Goal: Transaction & Acquisition: Download file/media

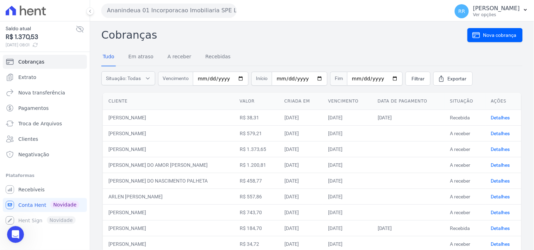
scroll to position [123, 0]
click at [47, 128] on link "Troca de Arquivos" at bounding box center [45, 124] width 84 height 14
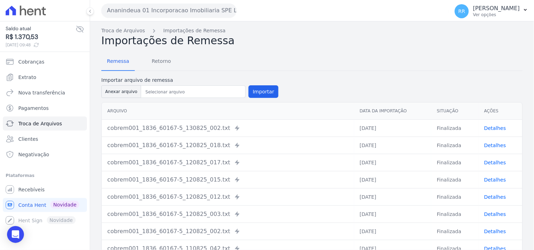
click at [143, 7] on button "Ananindeua 01 Incorporacao Imobiliaria SPE LTDA" at bounding box center [168, 11] width 135 height 14
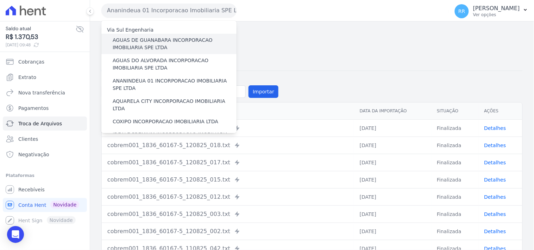
click at [149, 41] on label "AGUAS DE GUANABARA INCORPORACAO IMOBILIARIA SPE LTDA" at bounding box center [175, 44] width 124 height 15
click at [0, 0] on input "AGUAS DE GUANABARA INCORPORACAO IMOBILIARIA SPE LTDA" at bounding box center [0, 0] width 0 height 0
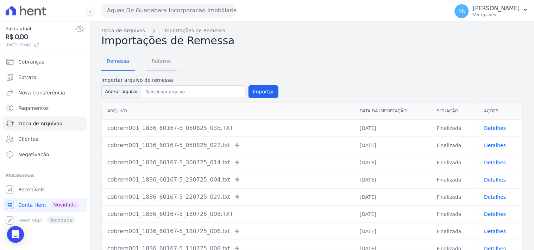
click at [158, 65] on span "Retorno" at bounding box center [161, 61] width 28 height 14
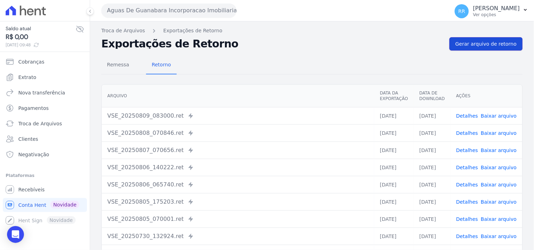
click at [495, 37] on link "Gerar arquivo de retorno" at bounding box center [485, 43] width 73 height 13
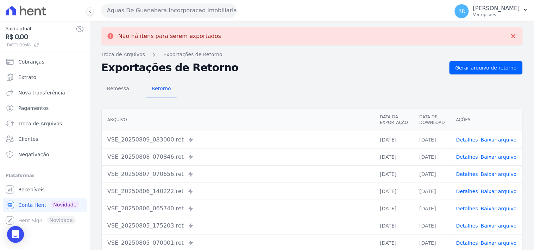
click at [215, 8] on button "Aguas De Guanabara Incorporacao Imobiliaria SPE LTDA" at bounding box center [168, 11] width 135 height 14
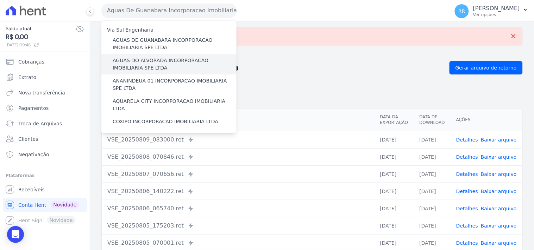
click at [167, 58] on label "AGUAS DO ALVORADA INCORPORACAO IMOBILIARIA SPE LTDA" at bounding box center [175, 64] width 124 height 15
click at [0, 0] on input "AGUAS DO ALVORADA INCORPORACAO IMOBILIARIA SPE LTDA" at bounding box center [0, 0] width 0 height 0
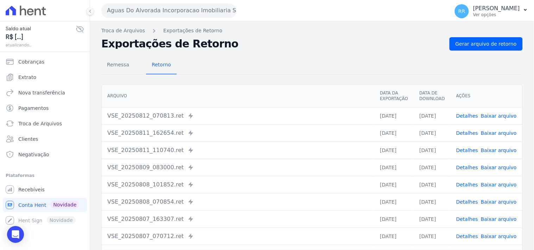
click at [507, 34] on div "Troca de Arquivos Exportações de Retorno Exportações de Retorno Gerar arquivo d…" at bounding box center [312, 165] width 444 height 289
click at [493, 43] on span "Gerar arquivo de retorno" at bounding box center [485, 43] width 61 height 7
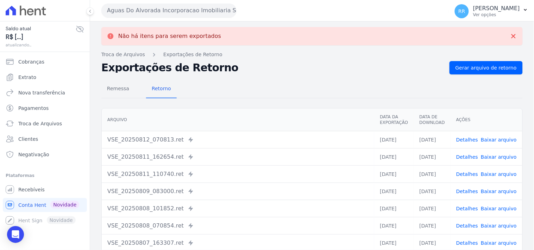
click at [170, 17] on button "Aguas Do Alvorada Incorporacao Imobiliaria SPE LTDA" at bounding box center [168, 11] width 135 height 14
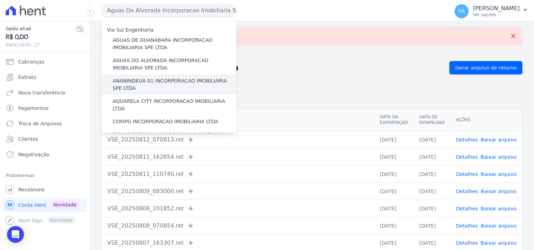
click at [171, 82] on label "ANANINDEUA 01 INCORPORACAO IMOBILIARIA SPE LTDA" at bounding box center [175, 84] width 124 height 15
click at [0, 0] on input "ANANINDEUA 01 INCORPORACAO IMOBILIARIA SPE LTDA" at bounding box center [0, 0] width 0 height 0
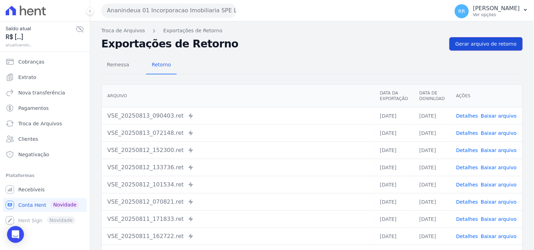
click at [489, 44] on span "Gerar arquivo de retorno" at bounding box center [485, 43] width 61 height 7
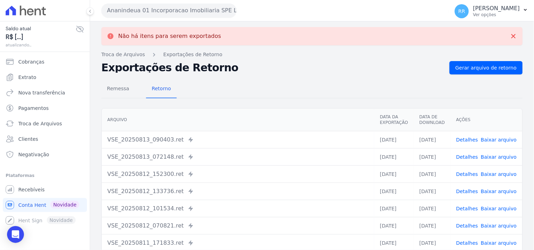
click at [173, 11] on button "Ananindeua 01 Incorporacao Imobiliaria SPE LTDA" at bounding box center [168, 11] width 135 height 14
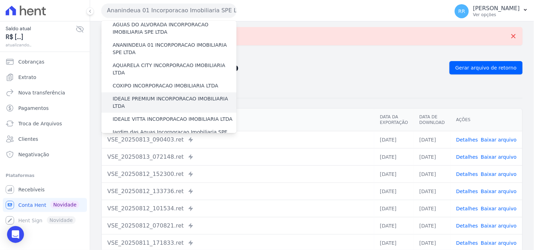
scroll to position [39, 0]
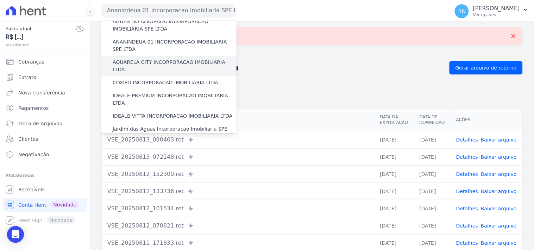
click at [155, 65] on label "AQUARELA CITY INCORPORACAO IMOBILIARIA LTDA" at bounding box center [175, 66] width 124 height 15
click at [0, 0] on input "AQUARELA CITY INCORPORACAO IMOBILIARIA LTDA" at bounding box center [0, 0] width 0 height 0
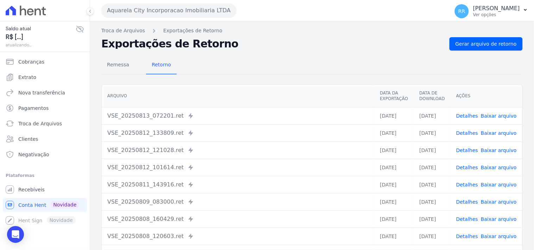
click at [465, 51] on div "Remessa Retorno [GEOGRAPHIC_DATA] Data da Exportação Data de Download Ações VSE…" at bounding box center [311, 178] width 421 height 254
click at [469, 47] on span "Gerar arquivo de retorno" at bounding box center [485, 43] width 61 height 7
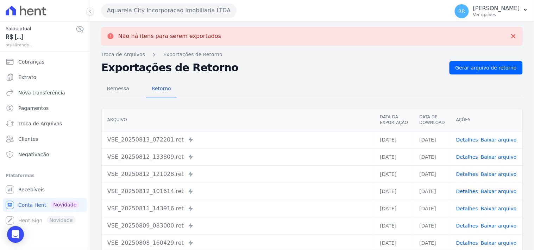
click at [167, 13] on button "Aquarela City Incorporacao Imobiliaria LTDA" at bounding box center [168, 11] width 135 height 14
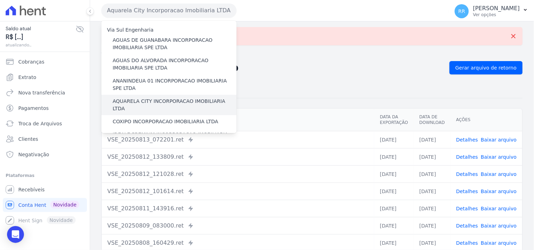
scroll to position [13, 0]
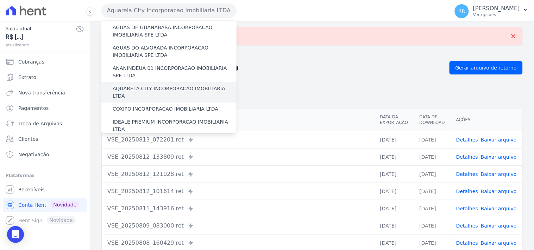
click at [138, 106] on label "COXIPO INCORPORACAO IMOBILIARIA LTDA" at bounding box center [166, 109] width 106 height 7
click at [0, 0] on input "COXIPO INCORPORACAO IMOBILIARIA LTDA" at bounding box center [0, 0] width 0 height 0
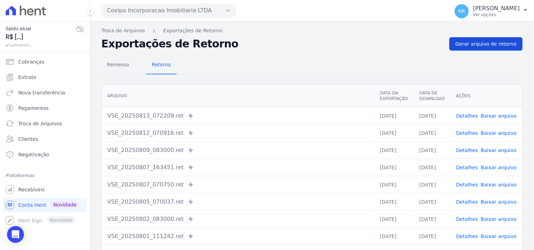
drag, startPoint x: 483, startPoint y: 55, endPoint x: 487, endPoint y: 44, distance: 12.1
click at [483, 55] on div "Remessa Retorno [GEOGRAPHIC_DATA] Data da Exportação Data de Download Ações VSE…" at bounding box center [311, 178] width 421 height 254
click at [487, 44] on span "Gerar arquivo de retorno" at bounding box center [485, 43] width 61 height 7
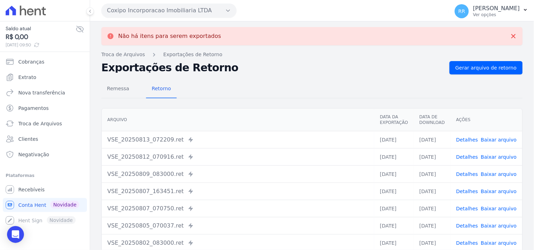
click at [176, 11] on button "Coxipo Incorporacao Imobiliaria LTDA" at bounding box center [168, 11] width 135 height 14
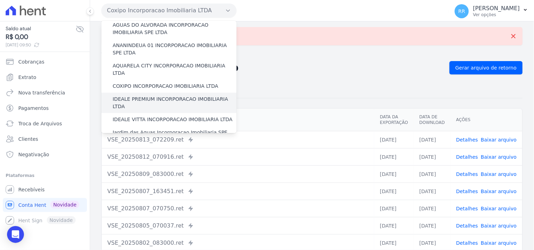
scroll to position [39, 0]
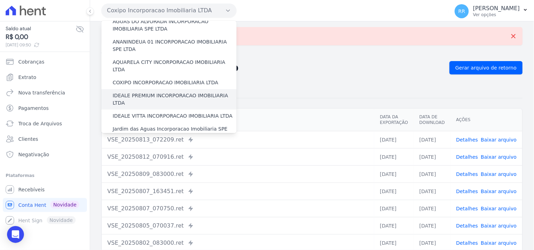
click at [136, 92] on label "IDEALE PREMIUM INCORPORACAO IMOBILIARIA LTDA" at bounding box center [175, 99] width 124 height 15
click at [0, 0] on input "IDEALE PREMIUM INCORPORACAO IMOBILIARIA LTDA" at bounding box center [0, 0] width 0 height 0
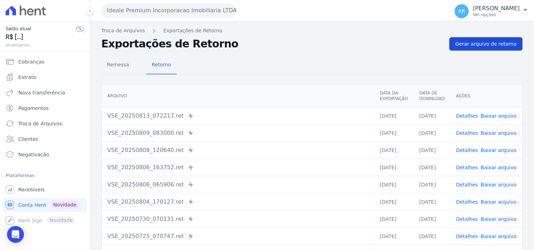
click at [482, 46] on span "Gerar arquivo de retorno" at bounding box center [485, 43] width 61 height 7
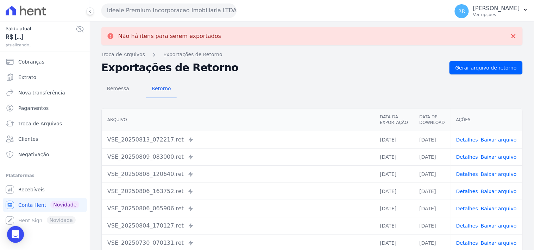
click at [183, 12] on button "Ideale Premium Incorporacao Imobiliaria LTDA" at bounding box center [168, 11] width 135 height 14
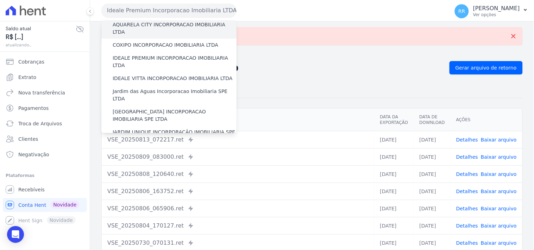
scroll to position [78, 0]
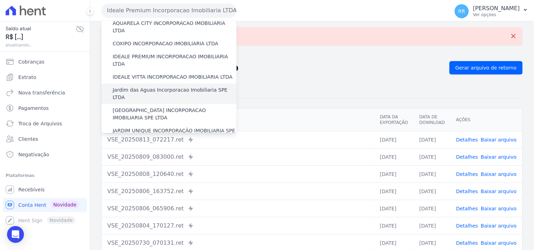
click at [148, 87] on label "Jardim das Aguas Incorporacao Imobiliaria SPE LTDA" at bounding box center [175, 94] width 124 height 15
click at [0, 0] on input "Jardim das Aguas Incorporacao Imobiliaria SPE LTDA" at bounding box center [0, 0] width 0 height 0
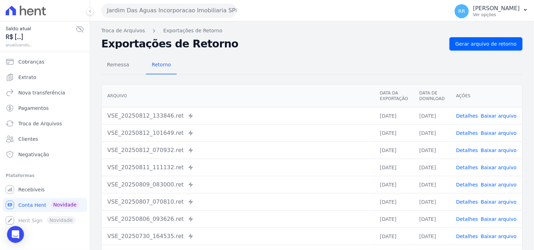
click at [455, 52] on div "Remessa Retorno [GEOGRAPHIC_DATA] Data da Exportação Data de Download Ações VSE…" at bounding box center [311, 178] width 421 height 254
click at [456, 51] on div "Remessa Retorno [GEOGRAPHIC_DATA] Data da Exportação Data de Download Ações VSE…" at bounding box center [311, 178] width 421 height 254
click at [461, 41] on span "Gerar arquivo de retorno" at bounding box center [485, 43] width 61 height 7
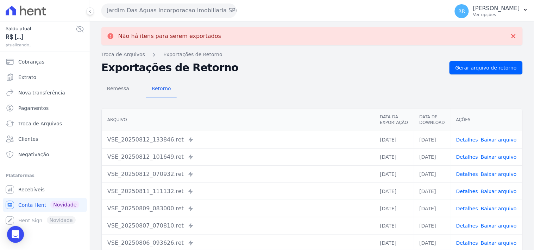
click at [152, 12] on button "Jardim Das Aguas Incorporacao Imobiliaria SPE LTDA" at bounding box center [168, 11] width 135 height 14
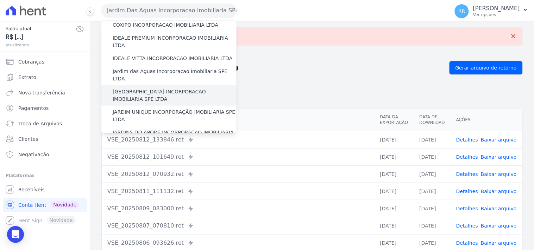
scroll to position [91, 0]
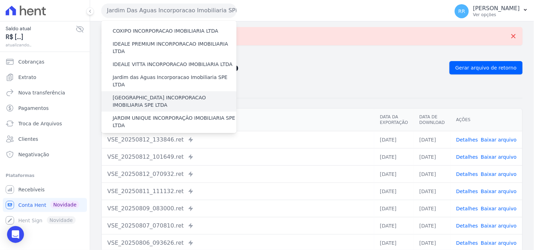
click at [143, 94] on label "[GEOGRAPHIC_DATA] INCORPORACAO IMOBILIARIA SPE LTDA" at bounding box center [175, 101] width 124 height 15
click at [0, 0] on input "[GEOGRAPHIC_DATA] INCORPORACAO IMOBILIARIA SPE LTDA" at bounding box center [0, 0] width 0 height 0
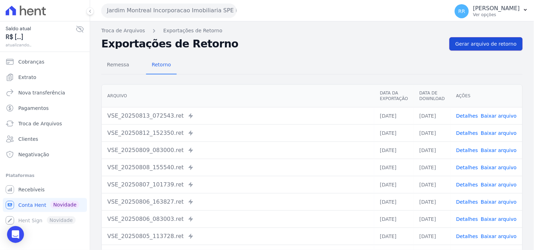
click at [484, 40] on span "Gerar arquivo de retorno" at bounding box center [485, 43] width 61 height 7
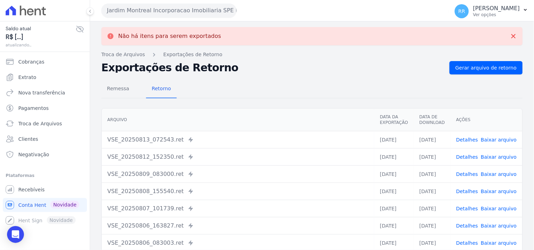
click at [166, 7] on button "Jardim Montreal Incorporacao Imobiliaria SPE LTDA" at bounding box center [168, 11] width 135 height 14
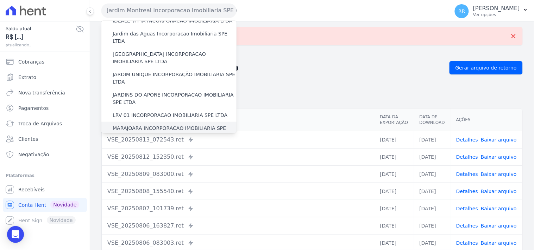
scroll to position [130, 0]
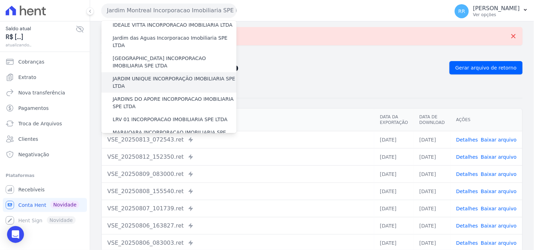
click at [134, 75] on label "JARDIM UNIQUE INCORPORAÇÃO IMOBILIARIA SPE LTDA" at bounding box center [175, 82] width 124 height 15
click at [0, 0] on input "JARDIM UNIQUE INCORPORAÇÃO IMOBILIARIA SPE LTDA" at bounding box center [0, 0] width 0 height 0
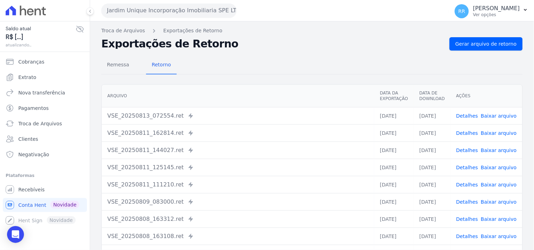
click at [482, 32] on nav "Troca de Arquivos Exportações de Retorno" at bounding box center [311, 30] width 421 height 7
click at [479, 38] on link "Gerar arquivo de retorno" at bounding box center [485, 43] width 73 height 13
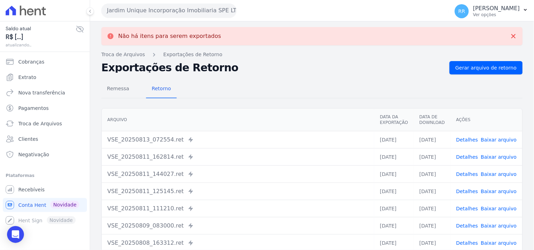
click at [129, 11] on button "Jardim Unique Incorporação Imobiliaria SPE LTDA" at bounding box center [168, 11] width 135 height 14
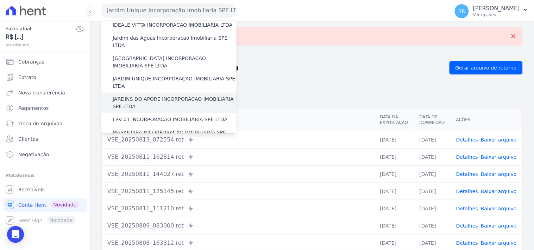
click at [149, 96] on label "JARDINS DO APORE INCORPORACAO IMOBILIARIA SPE LTDA" at bounding box center [175, 103] width 124 height 15
click at [0, 0] on input "JARDINS DO APORE INCORPORACAO IMOBILIARIA SPE LTDA" at bounding box center [0, 0] width 0 height 0
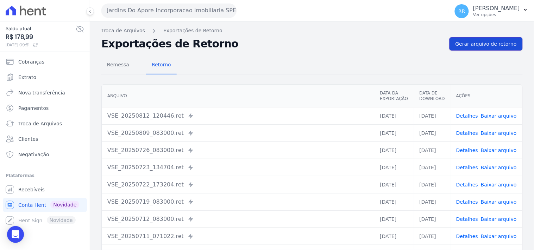
click at [491, 48] on link "Gerar arquivo de retorno" at bounding box center [485, 43] width 73 height 13
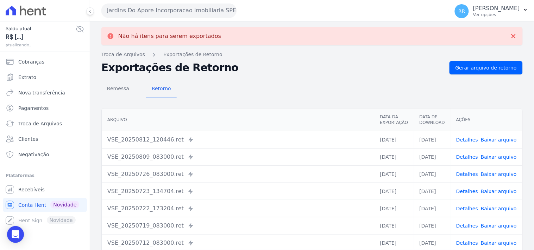
click at [186, 12] on button "Jardins Do Apore Incorporacao Imobiliaria SPE LTDA" at bounding box center [168, 11] width 135 height 14
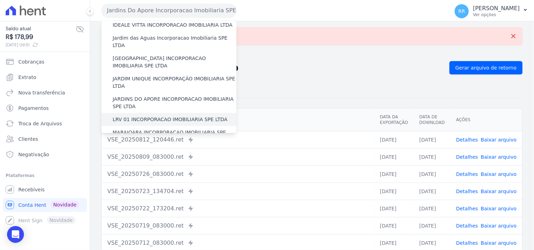
click at [153, 116] on label "LRV 01 INCORPORACAO IMOBILIARIA SPE LTDA" at bounding box center [170, 119] width 115 height 7
click at [0, 0] on input "LRV 01 INCORPORACAO IMOBILIARIA SPE LTDA" at bounding box center [0, 0] width 0 height 0
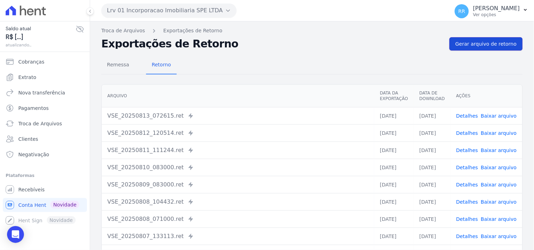
click at [486, 41] on span "Gerar arquivo de retorno" at bounding box center [485, 43] width 61 height 7
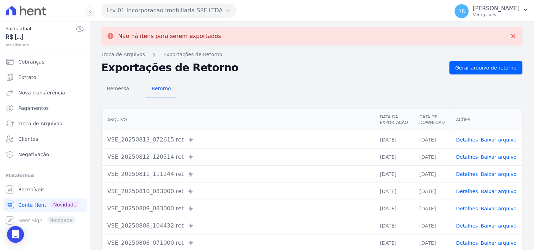
click at [159, 9] on button "Lrv 01 Incorporacao Imobiliaria SPE LTDA" at bounding box center [168, 11] width 135 height 14
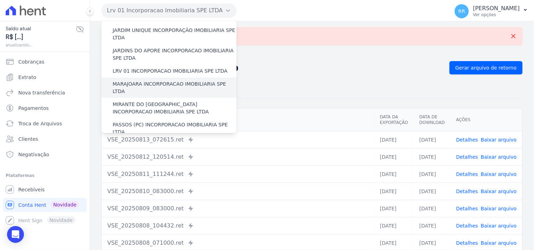
scroll to position [182, 0]
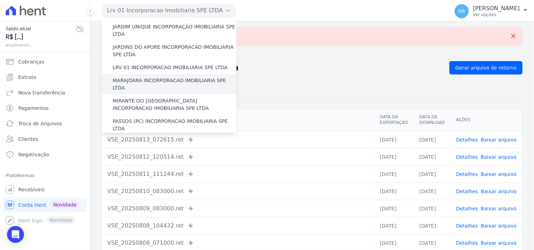
click at [156, 77] on label "MARAJOARA INCORPORACAO IMOBILIARIA SPE LTDA" at bounding box center [175, 84] width 124 height 15
click at [0, 0] on input "MARAJOARA INCORPORACAO IMOBILIARIA SPE LTDA" at bounding box center [0, 0] width 0 height 0
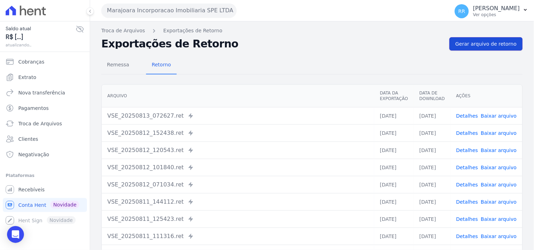
click at [492, 43] on span "Gerar arquivo de retorno" at bounding box center [485, 43] width 61 height 7
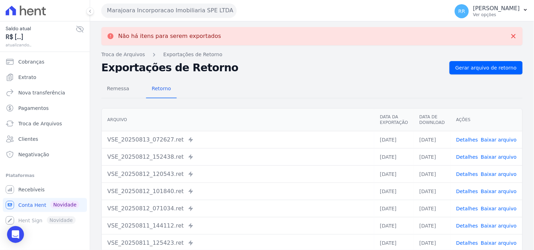
click at [147, 14] on button "Marajoara Incorporacao Imobiliaria SPE LTDA" at bounding box center [168, 11] width 135 height 14
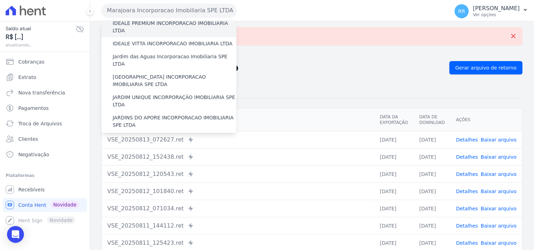
scroll to position [169, 0]
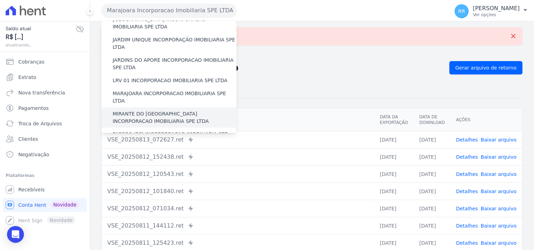
click at [147, 110] on label "MIRANTE DO [GEOGRAPHIC_DATA] INCORPORACAO IMOBILIARIA SPE LTDA" at bounding box center [175, 117] width 124 height 15
click at [0, 0] on input "MIRANTE DO [GEOGRAPHIC_DATA] INCORPORACAO IMOBILIARIA SPE LTDA" at bounding box center [0, 0] width 0 height 0
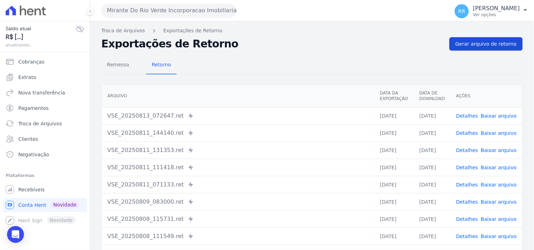
click at [478, 46] on span "Gerar arquivo de retorno" at bounding box center [485, 43] width 61 height 7
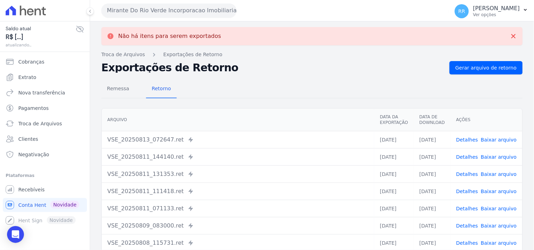
click at [198, 15] on button "Mirante Do Rio Verde Incorporacao Imobiliaria SPE LTDA" at bounding box center [168, 11] width 135 height 14
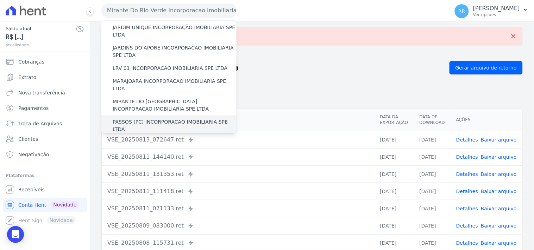
scroll to position [182, 0]
click at [150, 118] on label "PASSOS (PC) INCORPORACAO IMOBILIARIA SPE LTDA" at bounding box center [175, 125] width 124 height 15
click at [0, 0] on input "PASSOS (PC) INCORPORACAO IMOBILIARIA SPE LTDA" at bounding box center [0, 0] width 0 height 0
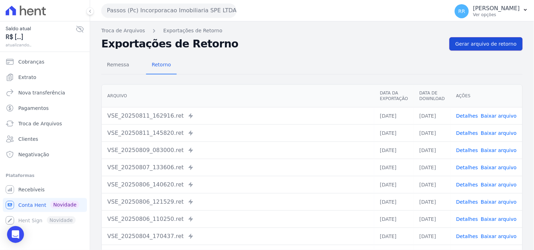
click at [474, 44] on span "Gerar arquivo de retorno" at bounding box center [485, 43] width 61 height 7
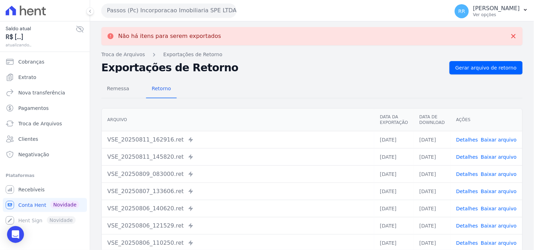
click at [166, 12] on button "Passos (Pc) Incorporacao Imobiliaria SPE LTDA" at bounding box center [168, 11] width 135 height 14
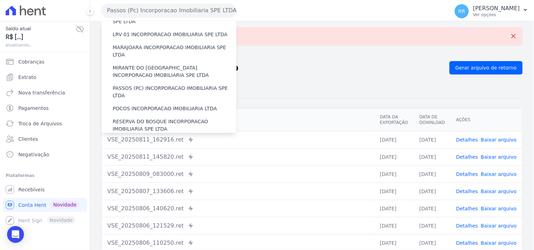
scroll to position [208, 0]
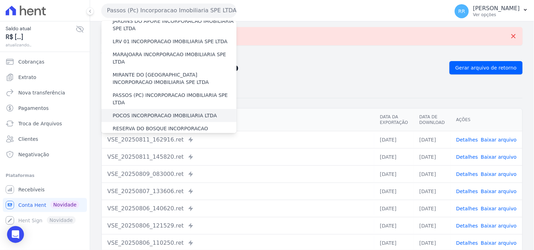
click at [159, 112] on label "POCOS INCORPORACAO IMOBILIARIA LTDA" at bounding box center [165, 115] width 104 height 7
click at [0, 0] on input "POCOS INCORPORACAO IMOBILIARIA LTDA" at bounding box center [0, 0] width 0 height 0
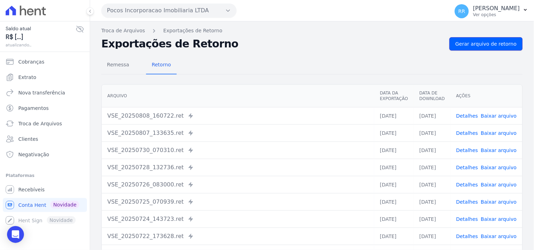
click at [480, 45] on span "Gerar arquivo de retorno" at bounding box center [485, 43] width 61 height 7
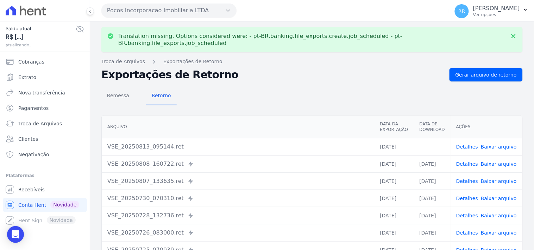
click at [495, 144] on link "Baixar arquivo" at bounding box center [498, 147] width 36 height 6
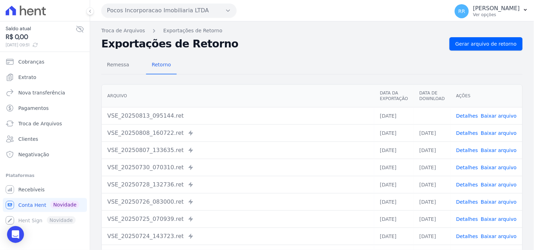
drag, startPoint x: 275, startPoint y: 68, endPoint x: 233, endPoint y: 63, distance: 41.7
click at [275, 68] on div "Remessa Retorno" at bounding box center [311, 65] width 421 height 18
click at [138, 9] on button "Pocos Incorporacao Imobiliaria LTDA" at bounding box center [168, 11] width 135 height 14
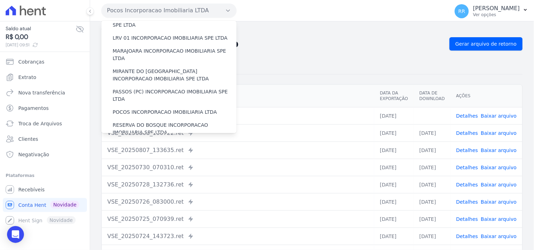
scroll to position [222, 0]
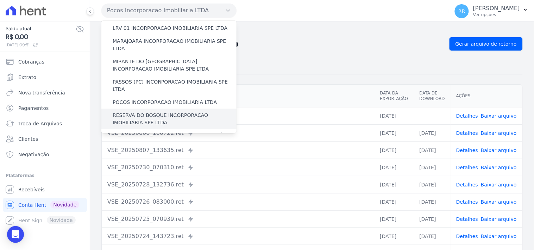
click at [136, 112] on label "RESERVA DO BOSQUE INCORPORACAO IMOBILIARIA SPE LTDA" at bounding box center [175, 119] width 124 height 15
click at [0, 0] on input "RESERVA DO BOSQUE INCORPORACAO IMOBILIARIA SPE LTDA" at bounding box center [0, 0] width 0 height 0
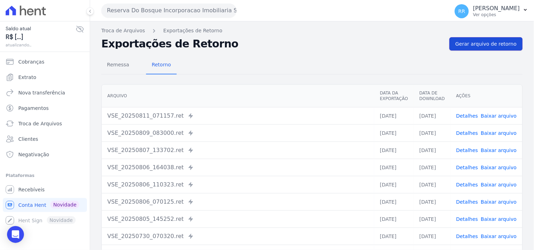
click at [492, 39] on link "Gerar arquivo de retorno" at bounding box center [485, 43] width 73 height 13
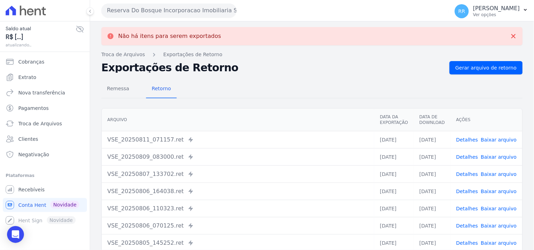
click at [129, 6] on button "Reserva Do Bosque Incorporacao Imobiliaria SPE LTDA" at bounding box center [168, 11] width 135 height 14
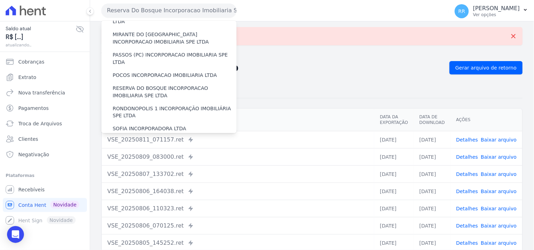
scroll to position [247, 0]
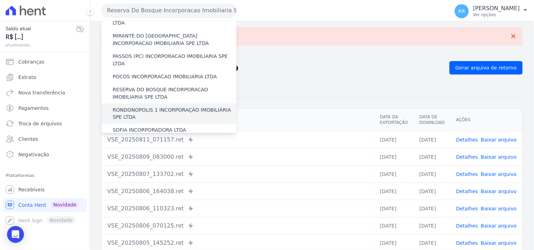
click at [129, 107] on label "RONDONOPOLIS 1 INCORPORAÇÃO IMOBILIÁRIA SPE LTDA" at bounding box center [175, 114] width 124 height 15
click at [0, 0] on input "RONDONOPOLIS 1 INCORPORAÇÃO IMOBILIÁRIA SPE LTDA" at bounding box center [0, 0] width 0 height 0
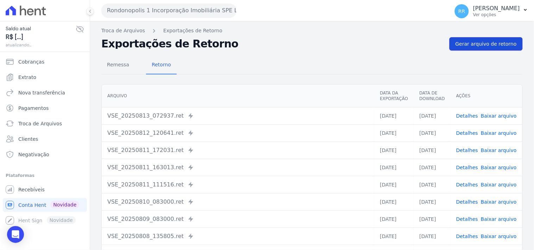
click at [492, 40] on link "Gerar arquivo de retorno" at bounding box center [485, 43] width 73 height 13
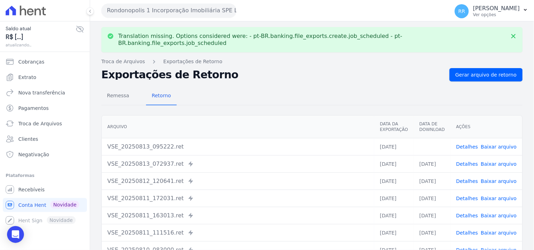
click at [495, 144] on link "Baixar arquivo" at bounding box center [498, 147] width 36 height 6
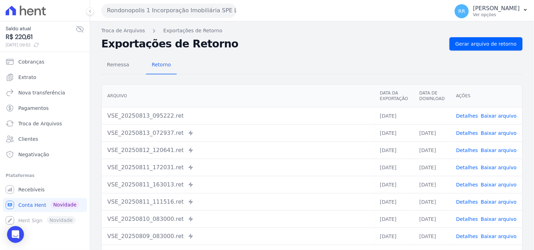
drag, startPoint x: 363, startPoint y: 47, endPoint x: 330, endPoint y: 47, distance: 33.1
click at [363, 47] on h2 "Exportações de Retorno" at bounding box center [272, 44] width 342 height 10
click at [199, 18] on div "Rondonopolis 1 Incorporação Imobiliária SPE LTDA Via Sul Engenharia AGUAS DE [G…" at bounding box center [273, 11] width 345 height 22
click at [200, 14] on button "Rondonopolis 1 Incorporação Imobiliária SPE LTDA" at bounding box center [168, 11] width 135 height 14
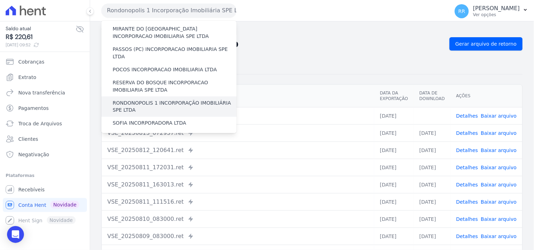
scroll to position [261, 0]
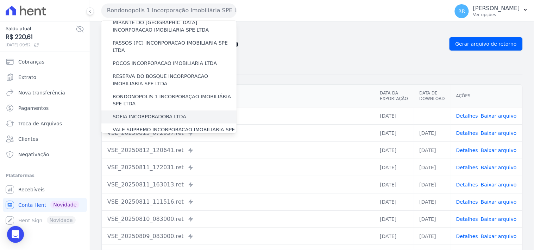
click at [145, 114] on label "SOFIA INCORPORADORA LTDA" at bounding box center [150, 117] width 74 height 7
click at [0, 0] on input "SOFIA INCORPORADORA LTDA" at bounding box center [0, 0] width 0 height 0
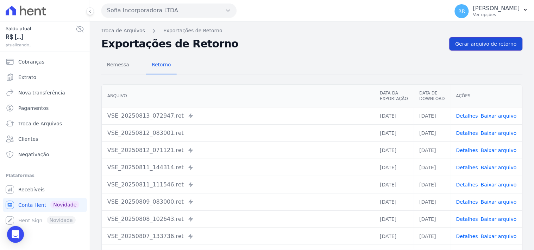
click at [461, 41] on span "Gerar arquivo de retorno" at bounding box center [485, 43] width 61 height 7
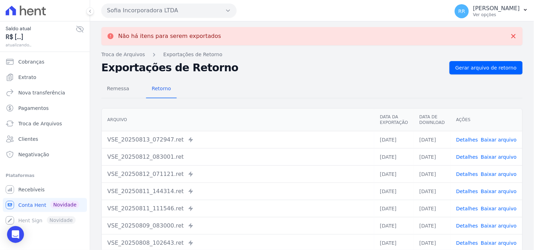
click at [125, 12] on button "Sofia Incorporadora LTDA" at bounding box center [168, 11] width 135 height 14
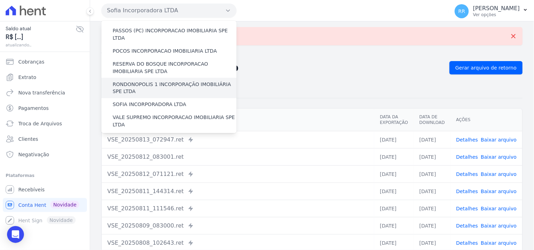
scroll to position [273, 0]
click at [140, 114] on label "VALE SUPREMO INCORPORACAO IMOBILIARIA SPE LTDA" at bounding box center [175, 121] width 124 height 15
click at [0, 0] on input "VALE SUPREMO INCORPORACAO IMOBILIARIA SPE LTDA" at bounding box center [0, 0] width 0 height 0
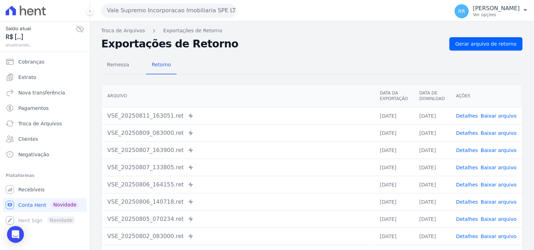
click at [472, 54] on div "Remessa Retorno [GEOGRAPHIC_DATA] Data da Exportação Data de Download Ações VSE…" at bounding box center [311, 178] width 421 height 254
click at [478, 45] on span "Gerar arquivo de retorno" at bounding box center [485, 43] width 61 height 7
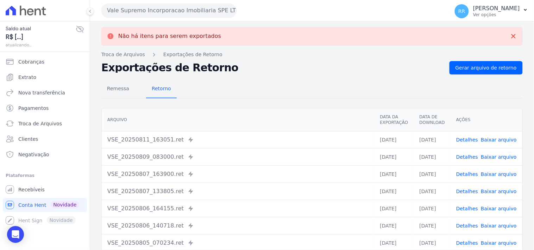
click at [133, 8] on button "Vale Supremo Incorporacao Imobiliaria SPE LTDA" at bounding box center [168, 11] width 135 height 14
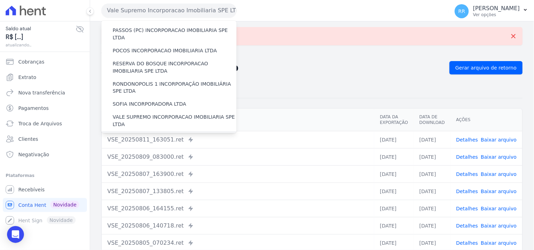
click at [136, 134] on label "VIA SUL ENGENHARIA LTDA" at bounding box center [146, 137] width 67 height 7
click at [0, 0] on input "VIA SUL ENGENHARIA LTDA" at bounding box center [0, 0] width 0 height 0
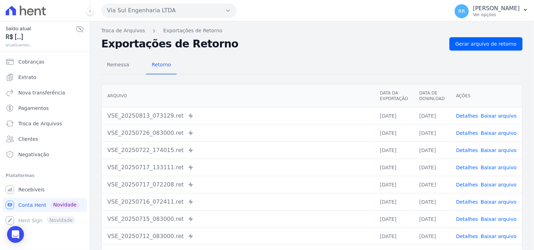
click at [489, 52] on div "Remessa Retorno [GEOGRAPHIC_DATA] Data da Exportação Data de Download Ações VSE…" at bounding box center [311, 178] width 421 height 254
click at [492, 50] on link "Gerar arquivo de retorno" at bounding box center [485, 43] width 73 height 13
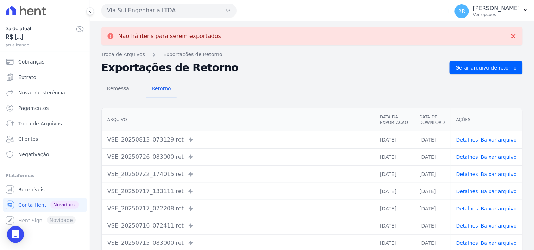
click at [176, 10] on button "Via Sul Engenharia LTDA" at bounding box center [168, 11] width 135 height 14
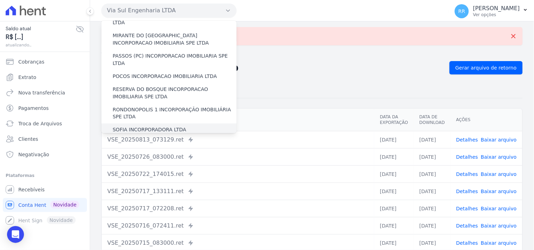
scroll to position [300, 0]
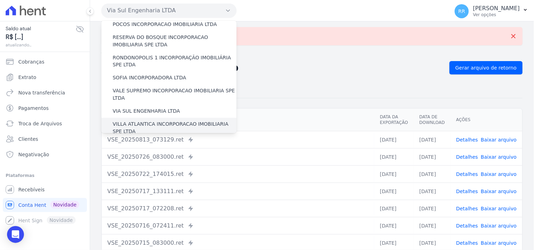
click at [163, 121] on label "VILLA ATLANTICA INCORPORACAO IMOBILIARIA SPE LTDA" at bounding box center [175, 128] width 124 height 15
click at [0, 0] on input "VILLA ATLANTICA INCORPORACAO IMOBILIARIA SPE LTDA" at bounding box center [0, 0] width 0 height 0
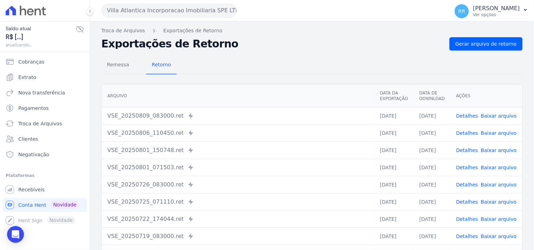
click at [474, 33] on nav "Troca de Arquivos Exportações de Retorno" at bounding box center [311, 30] width 421 height 7
click at [470, 40] on span "Gerar arquivo de retorno" at bounding box center [485, 43] width 61 height 7
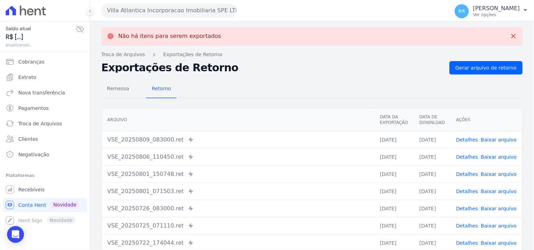
click at [178, 16] on button "Villa Atlantica Incorporacao Imobiliaria SPE LTDA" at bounding box center [168, 11] width 135 height 14
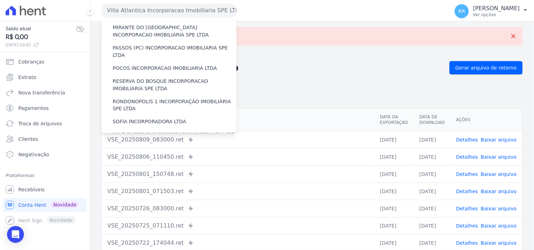
scroll to position [314, 0]
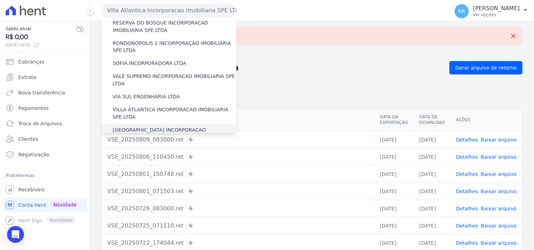
click at [138, 127] on label "[GEOGRAPHIC_DATA] INCORPORACAO IMOBILIARIA SPE LTDA" at bounding box center [175, 134] width 124 height 15
click at [0, 0] on input "[GEOGRAPHIC_DATA] INCORPORACAO IMOBILIARIA SPE LTDA" at bounding box center [0, 0] width 0 height 0
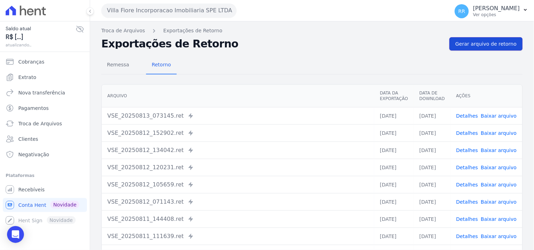
click at [476, 44] on span "Gerar arquivo de retorno" at bounding box center [485, 43] width 61 height 7
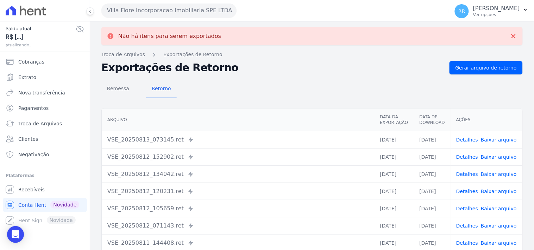
click at [193, 11] on button "Villa Fiore Incorporacao Imobiliaria SPE LTDA" at bounding box center [168, 11] width 135 height 14
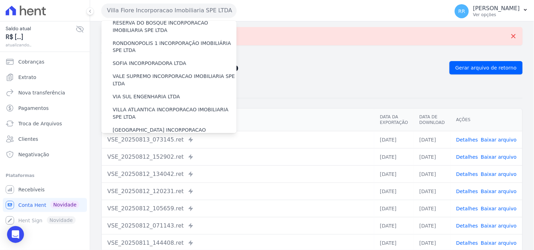
click at [168, 147] on label "VILLA TROPICAL INCORPORAÇÃO IMOBILIÁRIA SPE LTDA" at bounding box center [175, 154] width 124 height 15
click at [0, 0] on input "VILLA TROPICAL INCORPORAÇÃO IMOBILIÁRIA SPE LTDA" at bounding box center [0, 0] width 0 height 0
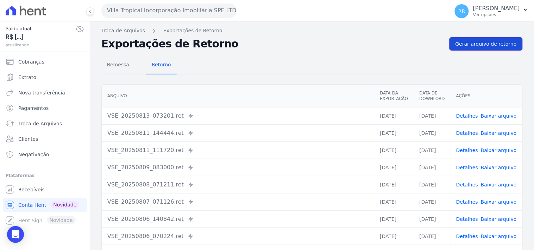
click at [480, 41] on span "Gerar arquivo de retorno" at bounding box center [485, 43] width 61 height 7
click at [25, 120] on link "Troca de Arquivos" at bounding box center [45, 124] width 84 height 14
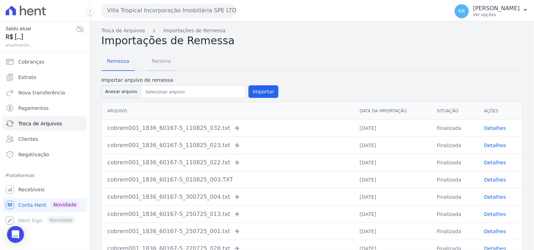
click at [149, 58] on span "Retorno" at bounding box center [161, 61] width 28 height 14
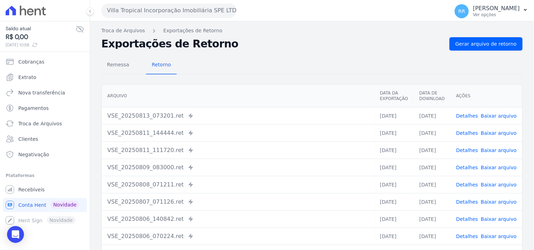
click at [144, 16] on button "Villa Tropical Incorporação Imobiliária SPE LTDA" at bounding box center [168, 11] width 135 height 14
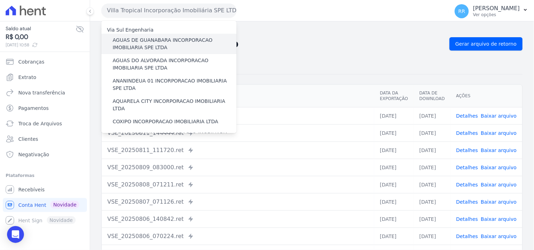
click at [134, 52] on div "AGUAS DE GUANABARA INCORPORACAO IMOBILIARIA SPE LTDA" at bounding box center [168, 44] width 135 height 20
click at [135, 50] on label "AGUAS DE GUANABARA INCORPORACAO IMOBILIARIA SPE LTDA" at bounding box center [175, 44] width 124 height 15
click at [0, 0] on input "AGUAS DE GUANABARA INCORPORACAO IMOBILIARIA SPE LTDA" at bounding box center [0, 0] width 0 height 0
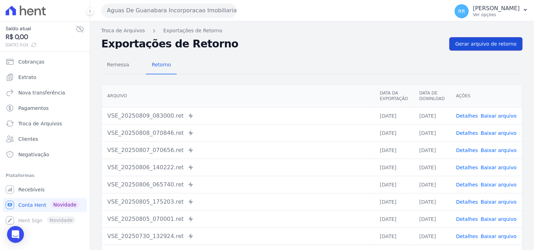
click at [473, 47] on span "Gerar arquivo de retorno" at bounding box center [485, 43] width 61 height 7
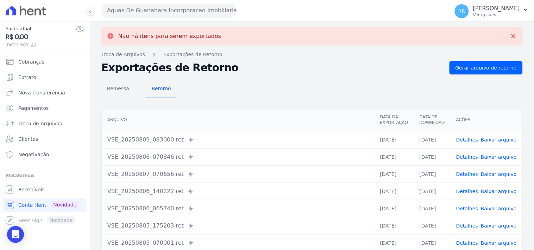
click at [180, 15] on button "Aguas De Guanabara Incorporacao Imobiliaria SPE LTDA" at bounding box center [168, 11] width 135 height 14
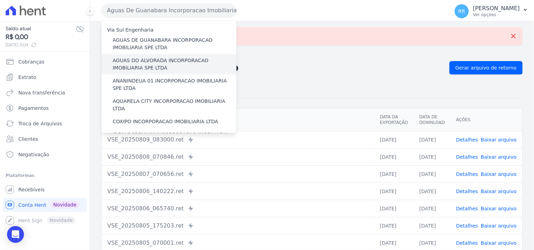
click at [170, 58] on label "AGUAS DO ALVORADA INCORPORACAO IMOBILIARIA SPE LTDA" at bounding box center [175, 64] width 124 height 15
click at [0, 0] on input "AGUAS DO ALVORADA INCORPORACAO IMOBILIARIA SPE LTDA" at bounding box center [0, 0] width 0 height 0
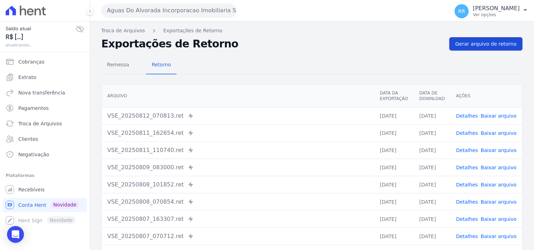
click at [455, 41] on span "Gerar arquivo de retorno" at bounding box center [485, 43] width 61 height 7
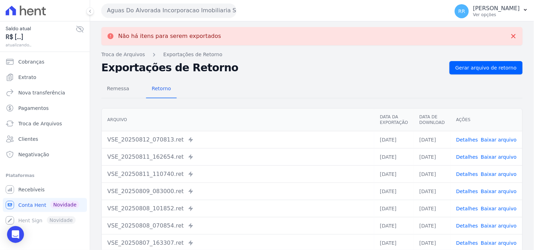
click at [146, 8] on button "Aguas Do Alvorada Incorporacao Imobiliaria SPE LTDA" at bounding box center [168, 11] width 135 height 14
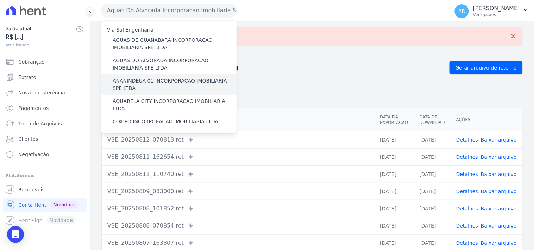
click at [140, 81] on label "ANANINDEUA 01 INCORPORACAO IMOBILIARIA SPE LTDA" at bounding box center [175, 84] width 124 height 15
click at [0, 0] on input "ANANINDEUA 01 INCORPORACAO IMOBILIARIA SPE LTDA" at bounding box center [0, 0] width 0 height 0
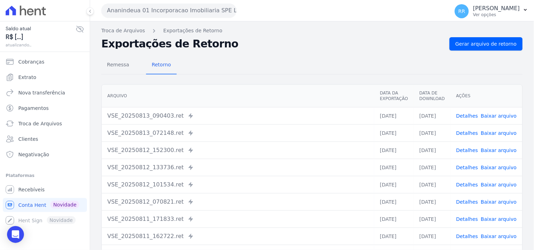
click at [468, 52] on div "Remessa Retorno Arquivo Data da Exportação Data de Download Ações VSE_20250813_…" at bounding box center [311, 178] width 421 height 254
click at [469, 52] on div "Remessa Retorno Arquivo Data da Exportação Data de Download Ações VSE_20250813_…" at bounding box center [311, 178] width 421 height 254
click at [470, 49] on link "Gerar arquivo de retorno" at bounding box center [485, 43] width 73 height 13
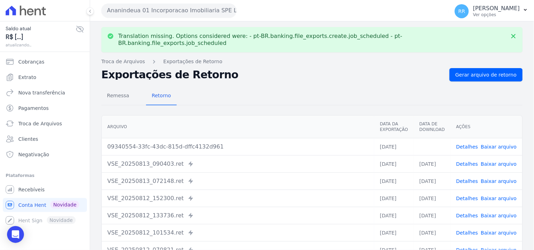
click at [498, 144] on link "Baixar arquivo" at bounding box center [498, 147] width 36 height 6
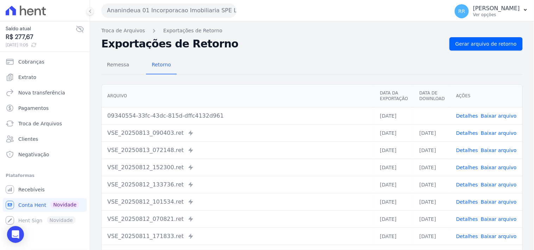
click at [167, 16] on button "Ananindeua 01 Incorporacao Imobiliaria SPE LTDA" at bounding box center [168, 11] width 135 height 14
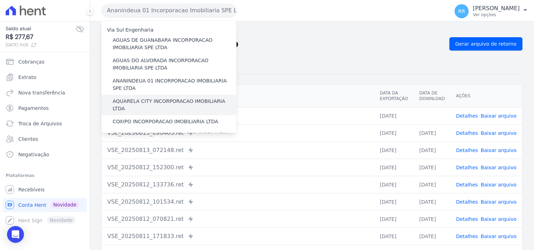
click at [137, 98] on label "AQUARELA CITY INCORPORACAO IMOBILIARIA LTDA" at bounding box center [175, 105] width 124 height 15
click at [0, 0] on input "AQUARELA CITY INCORPORACAO IMOBILIARIA LTDA" at bounding box center [0, 0] width 0 height 0
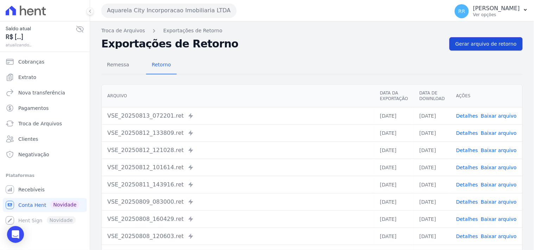
click at [467, 50] on link "Gerar arquivo de retorno" at bounding box center [485, 43] width 73 height 13
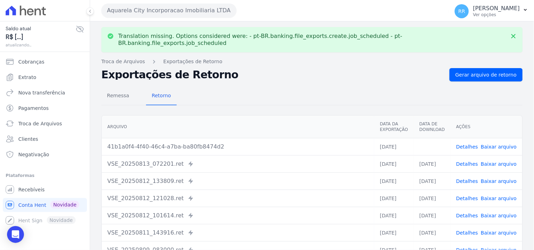
click at [485, 144] on link "Baixar arquivo" at bounding box center [498, 147] width 36 height 6
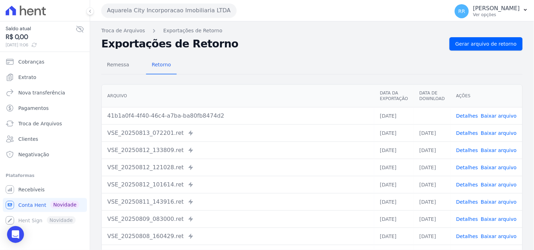
click at [261, 58] on div "Remessa Retorno" at bounding box center [311, 65] width 421 height 18
click at [170, 6] on button "Aquarela City Incorporacao Imobiliaria LTDA" at bounding box center [168, 11] width 135 height 14
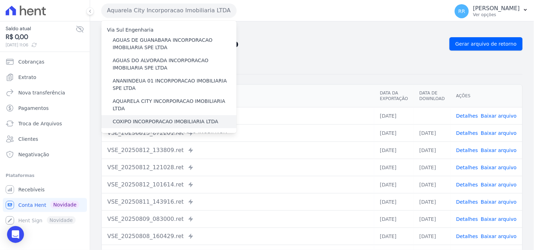
click at [150, 118] on label "COXIPO INCORPORACAO IMOBILIARIA LTDA" at bounding box center [166, 121] width 106 height 7
click at [0, 0] on input "COXIPO INCORPORACAO IMOBILIARIA LTDA" at bounding box center [0, 0] width 0 height 0
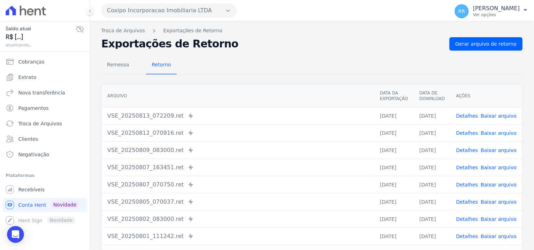
click at [468, 51] on div "Remessa Retorno [GEOGRAPHIC_DATA] Data da Exportação Data de Download Ações VSE…" at bounding box center [311, 178] width 421 height 254
click at [467, 44] on span "Gerar arquivo de retorno" at bounding box center [485, 43] width 61 height 7
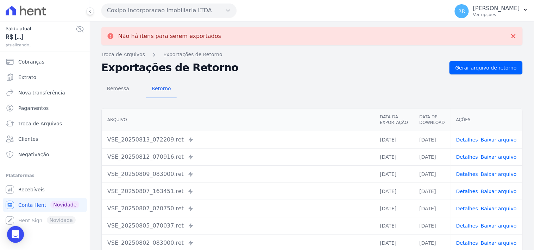
click at [141, 11] on button "Coxipo Incorporacao Imobiliaria LTDA" at bounding box center [168, 11] width 135 height 14
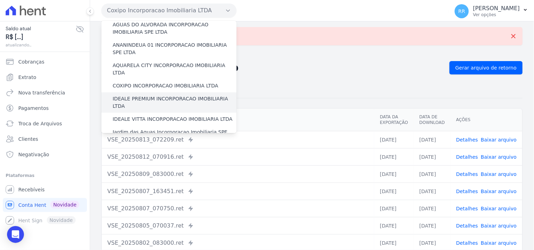
scroll to position [39, 0]
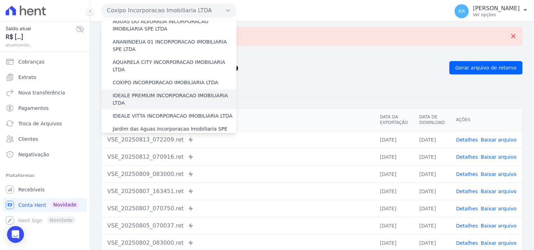
click at [157, 92] on label "IDEALE PREMIUM INCORPORACAO IMOBILIARIA LTDA" at bounding box center [175, 99] width 124 height 15
click at [0, 0] on input "IDEALE PREMIUM INCORPORACAO IMOBILIARIA LTDA" at bounding box center [0, 0] width 0 height 0
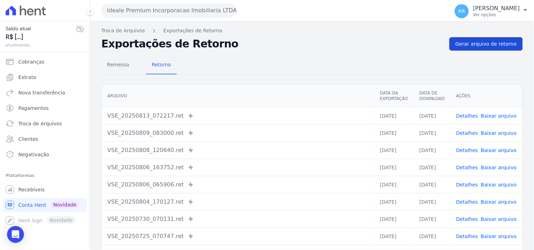
click at [496, 40] on span "Gerar arquivo de retorno" at bounding box center [485, 43] width 61 height 7
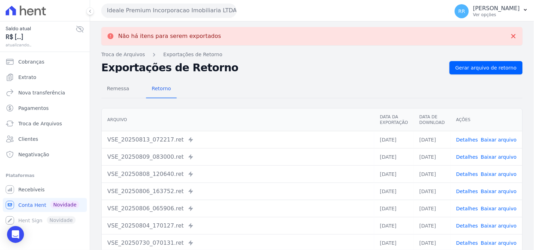
click at [177, 7] on button "Ideale Premium Incorporacao Imobiliaria LTDA" at bounding box center [168, 11] width 135 height 14
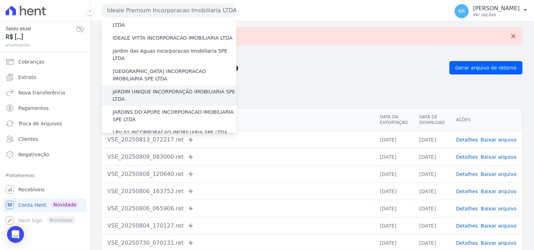
scroll to position [91, 0]
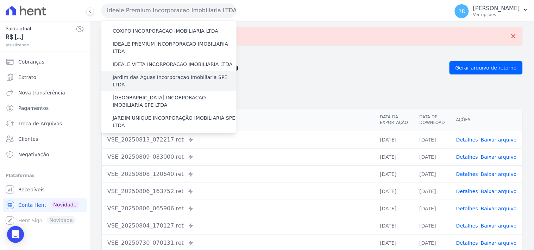
click at [154, 74] on label "Jardim das Aguas Incorporacao Imobiliaria SPE LTDA" at bounding box center [175, 81] width 124 height 15
click at [0, 0] on input "Jardim das Aguas Incorporacao Imobiliaria SPE LTDA" at bounding box center [0, 0] width 0 height 0
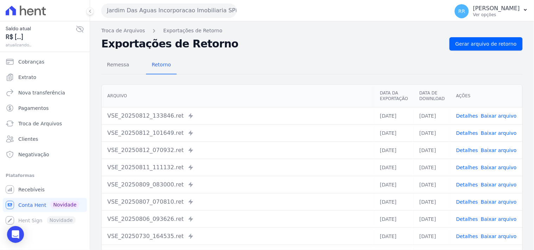
click at [465, 34] on nav "Troca de Arquivos Exportações de Retorno" at bounding box center [311, 30] width 421 height 7
click at [463, 46] on span "Gerar arquivo de retorno" at bounding box center [485, 43] width 61 height 7
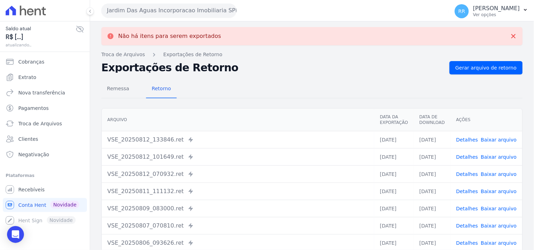
click at [152, 19] on div "Jardim Das Aguas Incorporacao Imobiliaria SPE LTDA Via Sul Engenharia AGUAS DE …" at bounding box center [273, 11] width 345 height 22
click at [152, 17] on button "Jardim Das Aguas Incorporacao Imobiliaria SPE LTDA" at bounding box center [168, 11] width 135 height 14
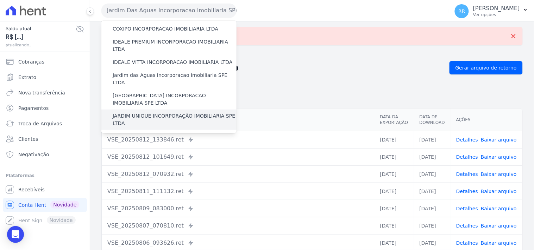
scroll to position [104, 0]
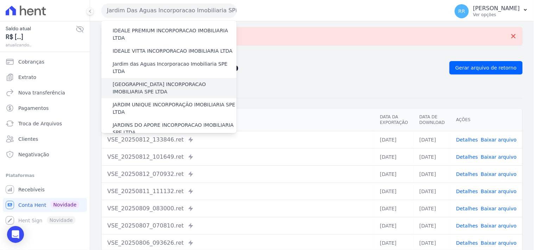
click at [167, 81] on label "[GEOGRAPHIC_DATA] INCORPORACAO IMOBILIARIA SPE LTDA" at bounding box center [175, 88] width 124 height 15
click at [0, 0] on input "[GEOGRAPHIC_DATA] INCORPORACAO IMOBILIARIA SPE LTDA" at bounding box center [0, 0] width 0 height 0
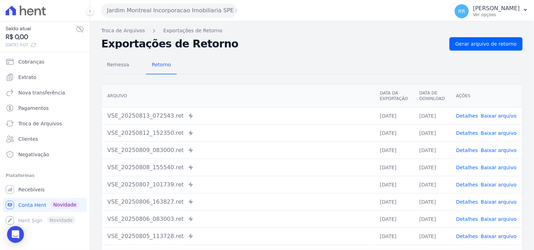
click at [486, 51] on div "Remessa Retorno Arquivo Data da Exportação Data de Download Ações VSE_20250813_…" at bounding box center [311, 178] width 421 height 254
click at [490, 43] on span "Gerar arquivo de retorno" at bounding box center [485, 43] width 61 height 7
click at [164, 14] on button "Jardim Montreal Incorporacao Imobiliaria SPE LTDA" at bounding box center [168, 11] width 135 height 14
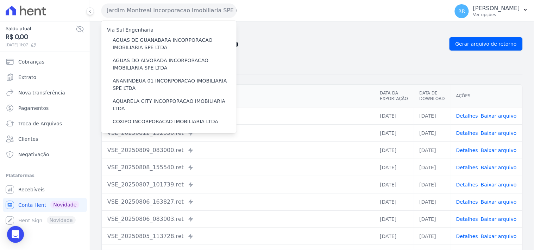
click at [413, 69] on div "Remessa Retorno" at bounding box center [311, 65] width 421 height 18
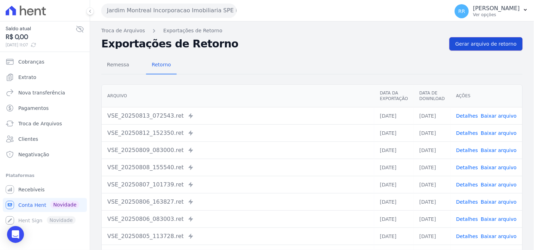
click at [479, 41] on span "Gerar arquivo de retorno" at bounding box center [485, 43] width 61 height 7
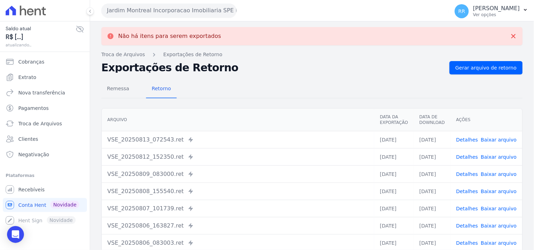
click at [183, 13] on button "Jardim Montreal Incorporacao Imobiliaria SPE LTDA" at bounding box center [168, 11] width 135 height 14
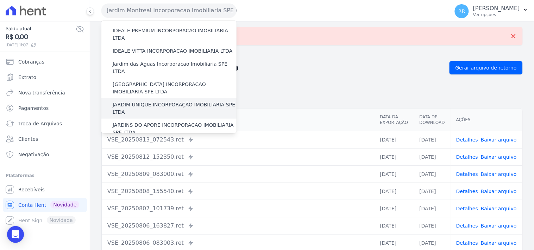
click at [149, 101] on label "JARDIM UNIQUE INCORPORAÇÃO IMOBILIARIA SPE LTDA" at bounding box center [175, 108] width 124 height 15
click at [0, 0] on input "JARDIM UNIQUE INCORPORAÇÃO IMOBILIARIA SPE LTDA" at bounding box center [0, 0] width 0 height 0
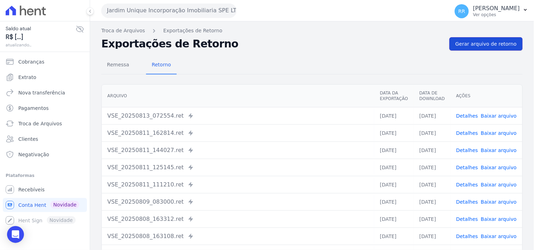
click at [474, 45] on span "Gerar arquivo de retorno" at bounding box center [485, 43] width 61 height 7
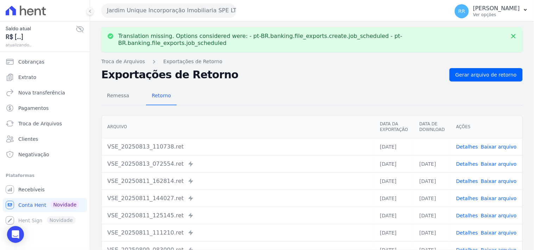
click at [502, 144] on link "Baixar arquivo" at bounding box center [498, 147] width 36 height 6
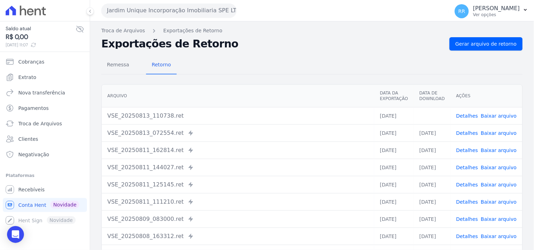
click at [322, 60] on div "Remessa Retorno" at bounding box center [311, 65] width 421 height 18
click at [197, 14] on button "Jardim Unique Incorporação Imobiliaria SPE LTDA" at bounding box center [168, 11] width 135 height 14
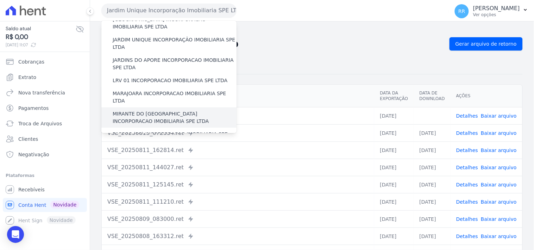
scroll to position [156, 0]
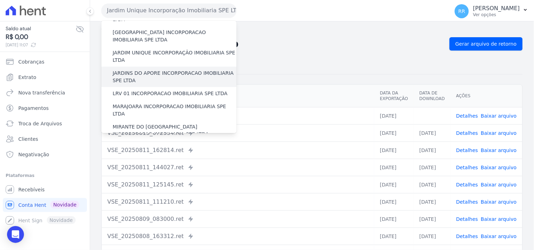
click at [136, 70] on label "JARDINS DO APORE INCORPORACAO IMOBILIARIA SPE LTDA" at bounding box center [175, 77] width 124 height 15
click at [0, 0] on input "JARDINS DO APORE INCORPORACAO IMOBILIARIA SPE LTDA" at bounding box center [0, 0] width 0 height 0
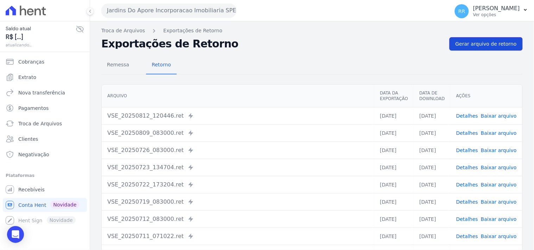
click at [489, 40] on span "Gerar arquivo de retorno" at bounding box center [485, 43] width 61 height 7
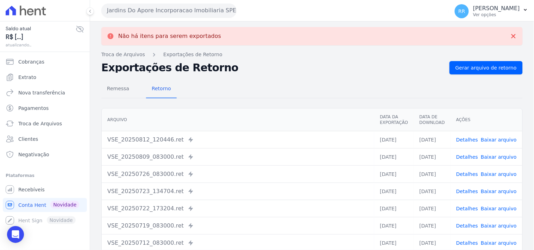
click at [141, 8] on button "Jardins Do Apore Incorporacao Imobiliaria SPE LTDA" at bounding box center [168, 11] width 135 height 14
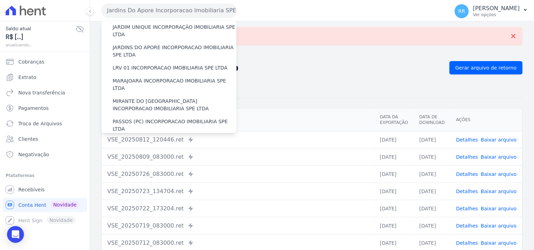
scroll to position [182, 0]
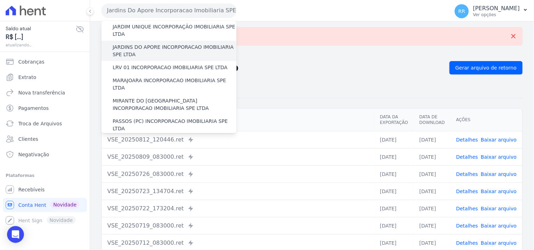
click at [151, 45] on div "JARDINS DO APORE INCORPORACAO IMOBILIARIA SPE LTDA" at bounding box center [168, 51] width 135 height 20
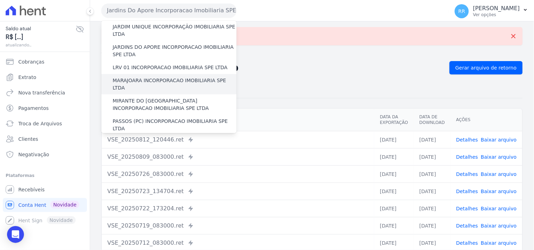
click at [141, 77] on label "MARAJOARA INCORPORACAO IMOBILIARIA SPE LTDA" at bounding box center [175, 84] width 124 height 15
click at [0, 0] on input "MARAJOARA INCORPORACAO IMOBILIARIA SPE LTDA" at bounding box center [0, 0] width 0 height 0
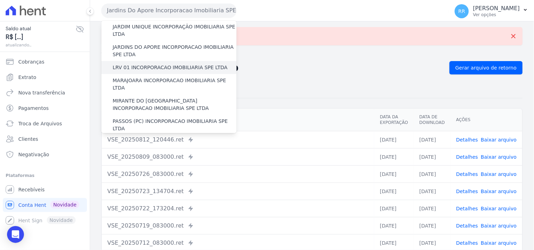
click at [146, 64] on label "LRV 01 INCORPORACAO IMOBILIARIA SPE LTDA" at bounding box center [170, 67] width 115 height 7
click at [0, 0] on input "LRV 01 INCORPORACAO IMOBILIARIA SPE LTDA" at bounding box center [0, 0] width 0 height 0
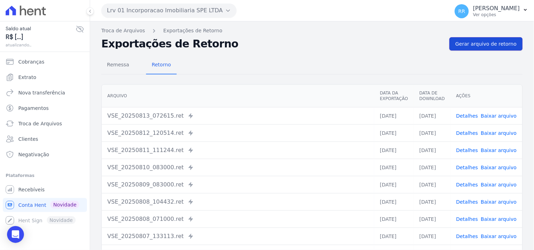
click at [454, 41] on link "Gerar arquivo de retorno" at bounding box center [485, 43] width 73 height 13
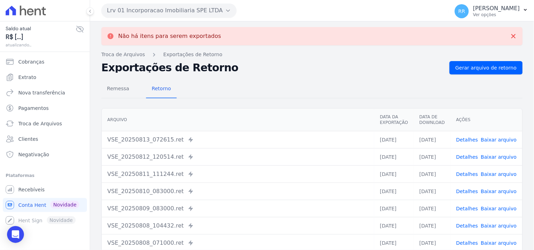
click at [159, 11] on button "Lrv 01 Incorporacao Imobiliaria SPE LTDA" at bounding box center [168, 11] width 135 height 14
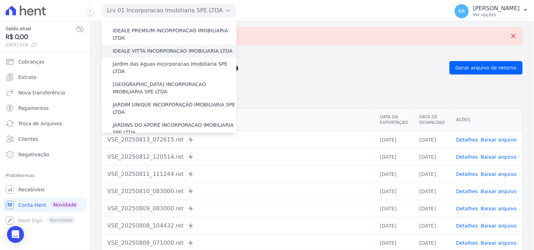
scroll to position [130, 0]
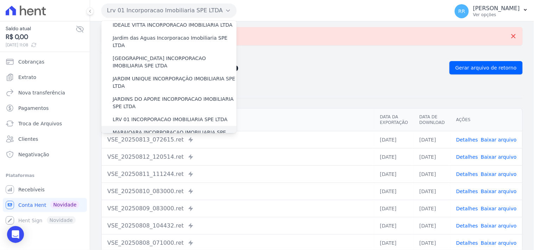
click at [123, 126] on div "MARAJOARA INCORPORACAO IMOBILIARIA SPE LTDA" at bounding box center [168, 136] width 135 height 20
click at [122, 129] on label "MARAJOARA INCORPORACAO IMOBILIARIA SPE LTDA" at bounding box center [175, 136] width 124 height 15
click at [0, 0] on input "MARAJOARA INCORPORACAO IMOBILIARIA SPE LTDA" at bounding box center [0, 0] width 0 height 0
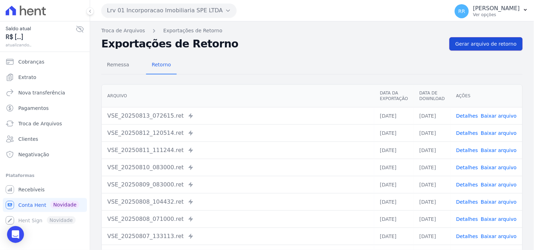
click at [484, 40] on span "Gerar arquivo de retorno" at bounding box center [485, 43] width 61 height 7
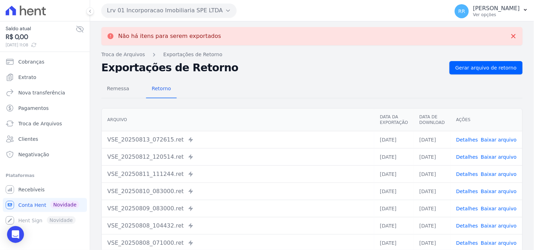
click at [176, 14] on button "Lrv 01 Incorporacao Imobiliaria SPE LTDA" at bounding box center [168, 11] width 135 height 14
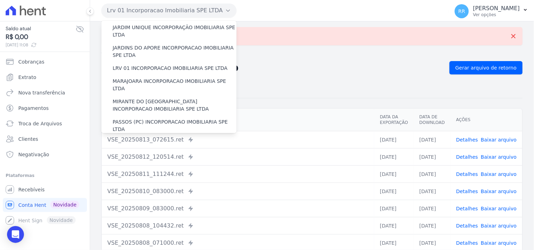
scroll to position [182, 0]
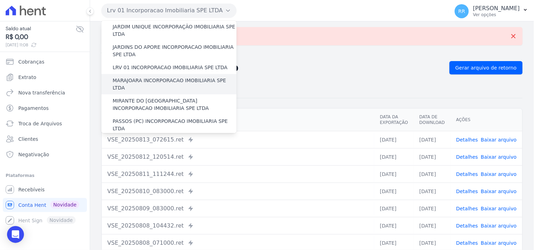
click at [164, 77] on label "MARAJOARA INCORPORACAO IMOBILIARIA SPE LTDA" at bounding box center [175, 84] width 124 height 15
click at [0, 0] on input "MARAJOARA INCORPORACAO IMOBILIARIA SPE LTDA" at bounding box center [0, 0] width 0 height 0
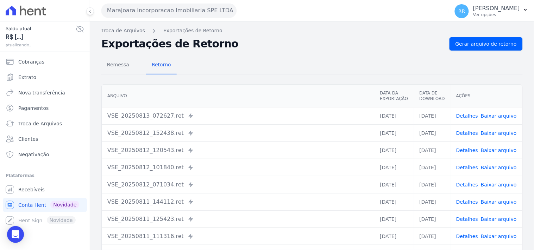
click at [461, 36] on div "Troca de Arquivos Exportações de Retorno Exportações de Retorno Gerar arquivo d…" at bounding box center [312, 165] width 444 height 289
click at [465, 43] on span "Gerar arquivo de retorno" at bounding box center [485, 43] width 61 height 7
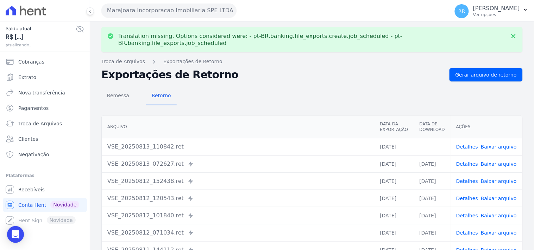
click at [489, 144] on link "Baixar arquivo" at bounding box center [498, 147] width 36 height 6
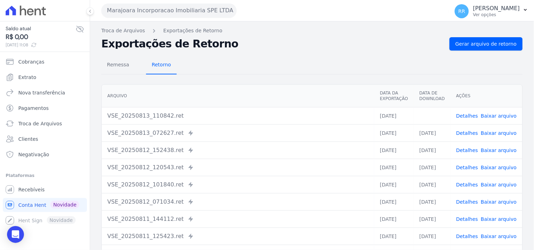
drag, startPoint x: 171, startPoint y: 66, endPoint x: 172, endPoint y: 62, distance: 4.4
click at [171, 66] on link "Retorno" at bounding box center [161, 65] width 31 height 18
click at [157, 11] on button "Marajoara Incorporacao Imobiliaria SPE LTDA" at bounding box center [168, 11] width 135 height 14
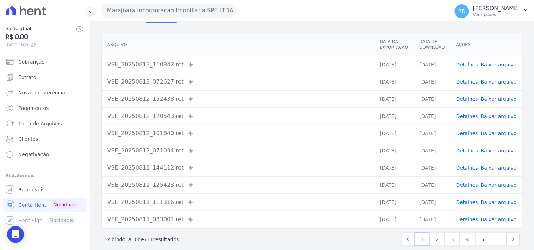
scroll to position [52, 0]
click at [146, 4] on button "Marajoara Incorporacao Imobiliaria SPE LTDA" at bounding box center [168, 11] width 135 height 14
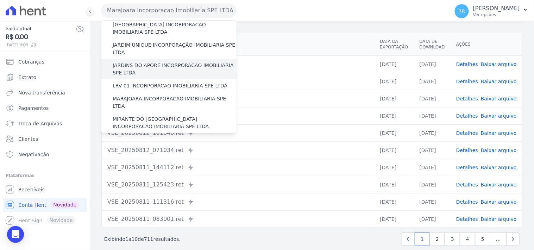
scroll to position [208, 0]
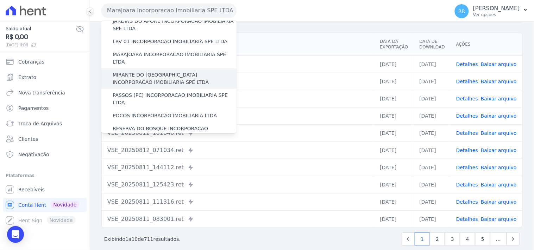
click at [136, 71] on label "MIRANTE DO [GEOGRAPHIC_DATA] INCORPORACAO IMOBILIARIA SPE LTDA" at bounding box center [175, 78] width 124 height 15
click at [0, 0] on input "MIRANTE DO [GEOGRAPHIC_DATA] INCORPORACAO IMOBILIARIA SPE LTDA" at bounding box center [0, 0] width 0 height 0
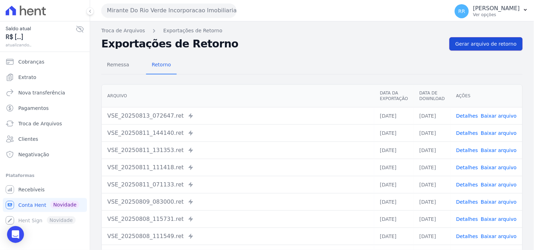
click at [473, 46] on span "Gerar arquivo de retorno" at bounding box center [485, 43] width 61 height 7
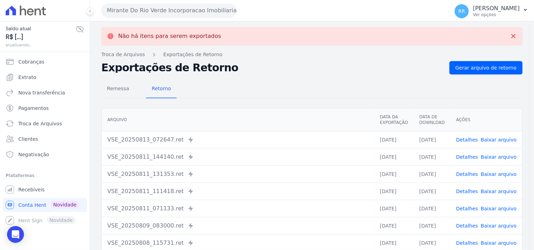
click at [167, 13] on button "Mirante Do Rio Verde Incorporacao Imobiliaria SPE LTDA" at bounding box center [168, 11] width 135 height 14
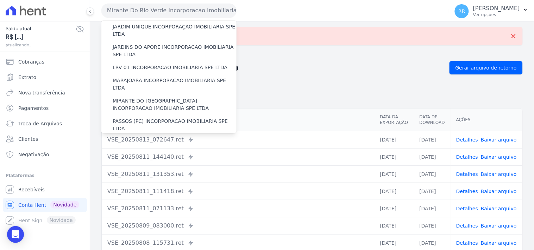
scroll to position [222, 0]
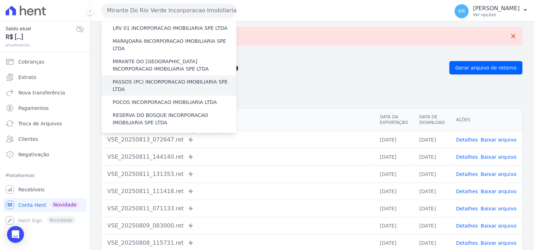
click at [134, 76] on div "PASSOS (PC) INCORPORACAO IMOBILIARIA SPE LTDA" at bounding box center [168, 86] width 135 height 20
click at [139, 78] on label "PASSOS (PC) INCORPORACAO IMOBILIARIA SPE LTDA" at bounding box center [175, 85] width 124 height 15
click at [0, 0] on input "PASSOS (PC) INCORPORACAO IMOBILIARIA SPE LTDA" at bounding box center [0, 0] width 0 height 0
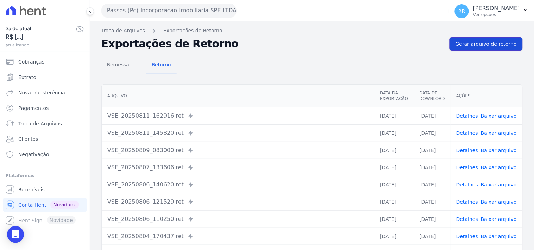
click at [485, 44] on span "Gerar arquivo de retorno" at bounding box center [485, 43] width 61 height 7
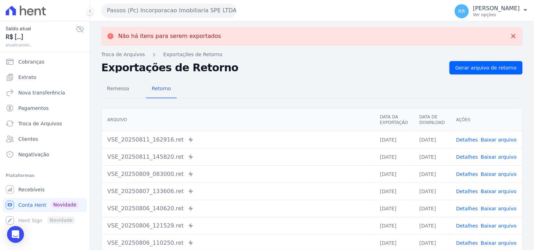
click at [219, 16] on button "Passos (Pc) Incorporacao Imobiliaria SPE LTDA" at bounding box center [168, 11] width 135 height 14
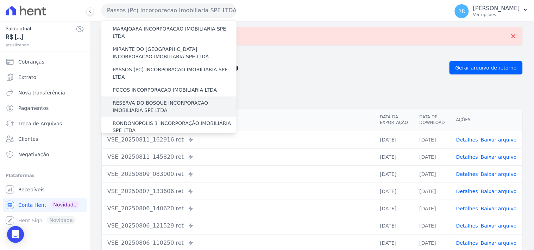
scroll to position [234, 0]
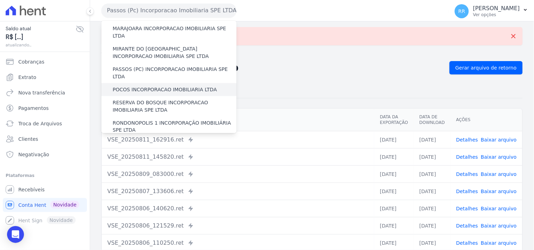
click at [133, 86] on label "POCOS INCORPORACAO IMOBILIARIA LTDA" at bounding box center [165, 89] width 104 height 7
click at [0, 0] on input "POCOS INCORPORACAO IMOBILIARIA LTDA" at bounding box center [0, 0] width 0 height 0
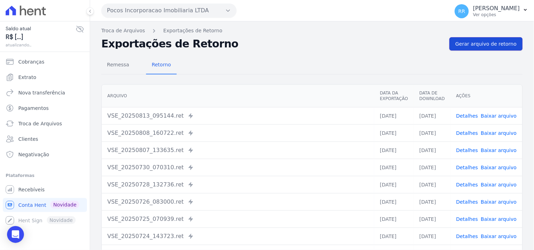
click at [485, 49] on link "Gerar arquivo de retorno" at bounding box center [485, 43] width 73 height 13
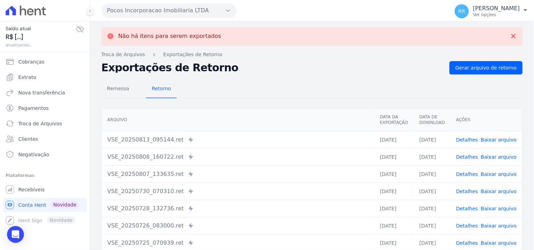
click at [127, 8] on button "Pocos Incorporacao Imobiliaria LTDA" at bounding box center [168, 11] width 135 height 14
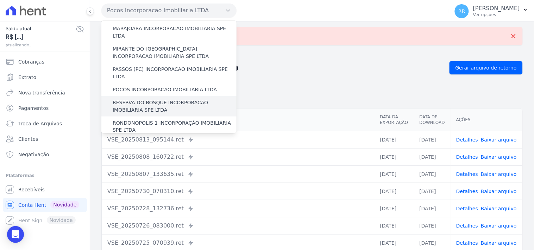
click at [139, 99] on label "RESERVA DO BOSQUE INCORPORACAO IMOBILIARIA SPE LTDA" at bounding box center [175, 106] width 124 height 15
click at [0, 0] on input "RESERVA DO BOSQUE INCORPORACAO IMOBILIARIA SPE LTDA" at bounding box center [0, 0] width 0 height 0
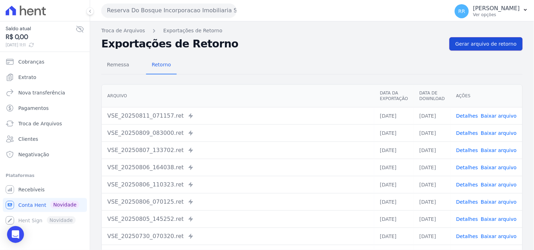
click at [494, 42] on span "Gerar arquivo de retorno" at bounding box center [485, 43] width 61 height 7
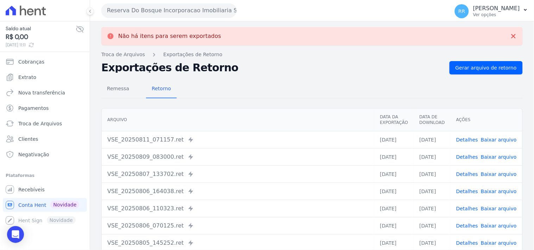
click at [210, 16] on button "Reserva Do Bosque Incorporacao Imobiliaria SPE LTDA" at bounding box center [168, 11] width 135 height 14
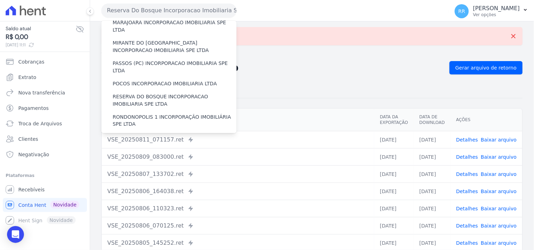
scroll to position [247, 0]
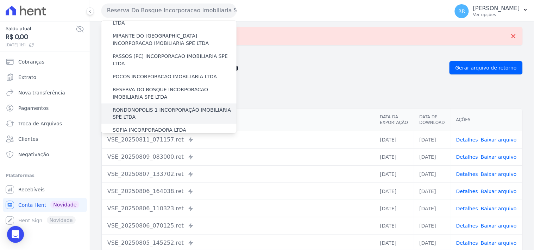
click at [154, 107] on label "RONDONOPOLIS 1 INCORPORAÇÃO IMOBILIÁRIA SPE LTDA" at bounding box center [175, 114] width 124 height 15
click at [0, 0] on input "RONDONOPOLIS 1 INCORPORAÇÃO IMOBILIÁRIA SPE LTDA" at bounding box center [0, 0] width 0 height 0
click at [157, 107] on label "RONDONOPOLIS 1 INCORPORAÇÃO IMOBILIÁRIA SPE LTDA" at bounding box center [175, 114] width 124 height 15
click at [0, 0] on input "RONDONOPOLIS 1 INCORPORAÇÃO IMOBILIÁRIA SPE LTDA" at bounding box center [0, 0] width 0 height 0
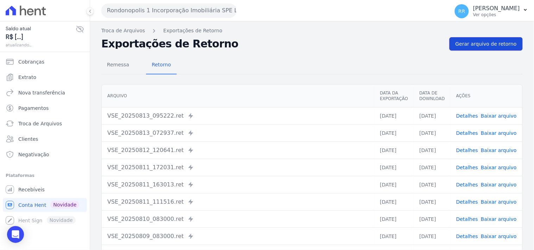
click at [470, 41] on span "Gerar arquivo de retorno" at bounding box center [485, 43] width 61 height 7
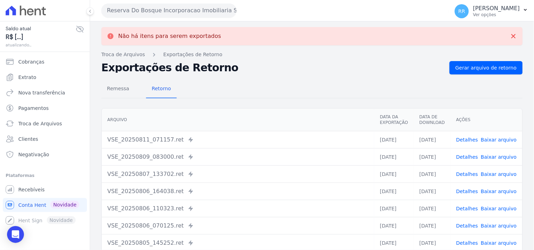
click at [130, 5] on button "Reserva Do Bosque Incorporacao Imobiliaria SPE LTDA" at bounding box center [168, 11] width 135 height 14
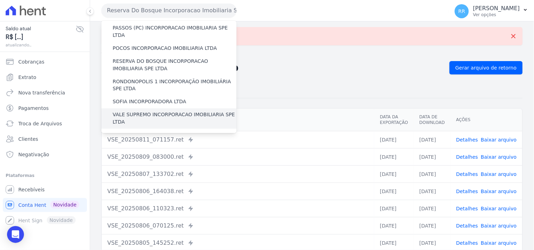
scroll to position [273, 0]
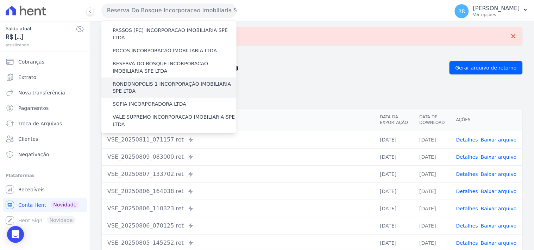
click at [152, 81] on label "RONDONOPOLIS 1 INCORPORAÇÃO IMOBILIÁRIA SPE LTDA" at bounding box center [175, 88] width 124 height 15
click at [0, 0] on input "RONDONOPOLIS 1 INCORPORAÇÃO IMOBILIÁRIA SPE LTDA" at bounding box center [0, 0] width 0 height 0
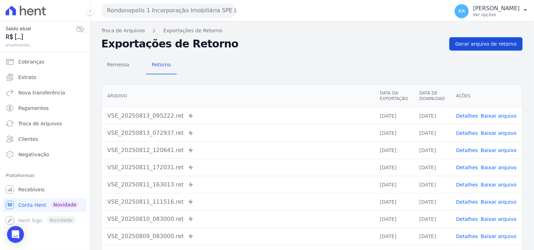
click at [518, 42] on div "Troca de Arquivos Exportações de Retorno Exportações de Retorno Gerar arquivo d…" at bounding box center [312, 165] width 444 height 289
click at [502, 44] on span "Gerar arquivo de retorno" at bounding box center [485, 43] width 61 height 7
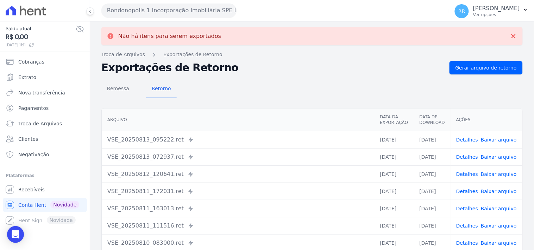
click at [167, 15] on button "Rondonopolis 1 Incorporação Imobiliária SPE LTDA" at bounding box center [168, 11] width 135 height 14
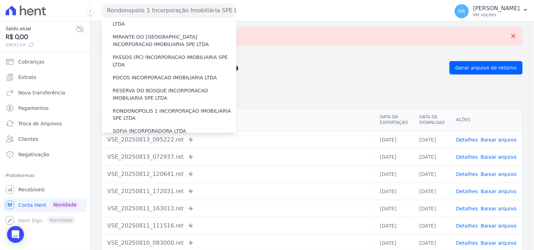
scroll to position [247, 0]
click at [144, 127] on label "SOFIA INCORPORADORA LTDA" at bounding box center [150, 130] width 74 height 7
click at [0, 0] on input "SOFIA INCORPORADORA LTDA" at bounding box center [0, 0] width 0 height 0
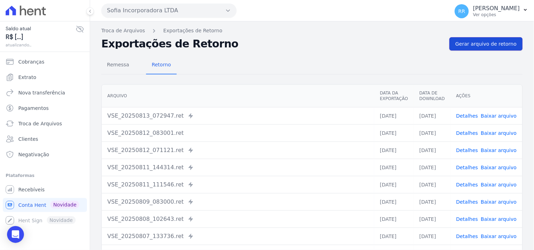
click at [476, 38] on link "Gerar arquivo de retorno" at bounding box center [485, 43] width 73 height 13
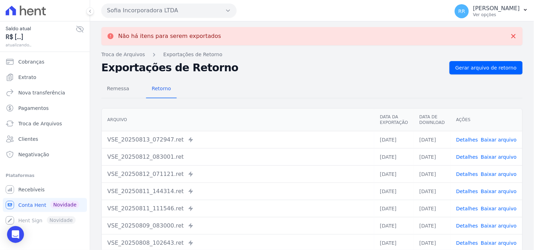
click at [169, 0] on div "Sofia Incorporadora LTDA Via Sul Engenharia AGUAS DE GUANABARA INCORPORACAO IMO…" at bounding box center [273, 11] width 345 height 22
click at [165, 6] on button "Sofia Incorporadora LTDA" at bounding box center [168, 11] width 135 height 14
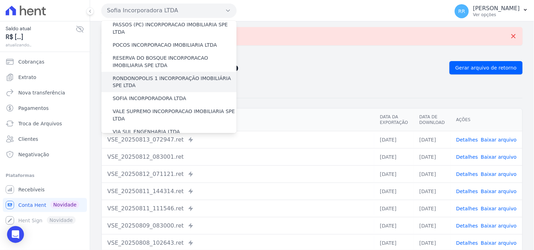
scroll to position [286, 0]
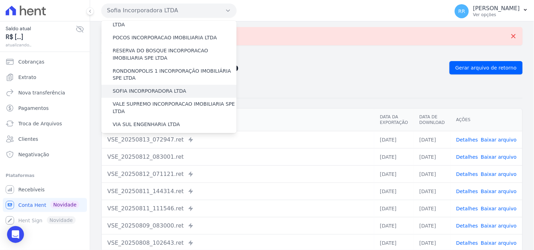
click at [175, 85] on div "SOFIA INCORPORADORA LTDA" at bounding box center [168, 91] width 135 height 13
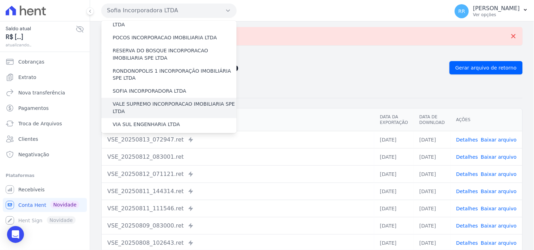
click at [173, 98] on div "VALE SUPREMO INCORPORACAO IMOBILIARIA SPE LTDA" at bounding box center [168, 108] width 135 height 20
click at [172, 98] on div "VALE SUPREMO INCORPORACAO IMOBILIARIA SPE LTDA" at bounding box center [168, 108] width 135 height 20
click at [166, 101] on label "VALE SUPREMO INCORPORACAO IMOBILIARIA SPE LTDA" at bounding box center [175, 108] width 124 height 15
click at [0, 0] on input "VALE SUPREMO INCORPORACAO IMOBILIARIA SPE LTDA" at bounding box center [0, 0] width 0 height 0
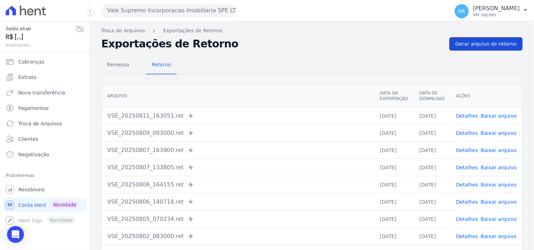
click at [467, 43] on span "Gerar arquivo de retorno" at bounding box center [485, 43] width 61 height 7
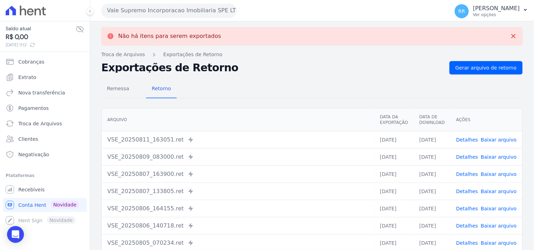
click at [130, 19] on div "Vale Supremo Incorporacao Imobiliaria SPE LTDA Via Sul Engenharia AGUAS DE GUAN…" at bounding box center [273, 11] width 345 height 22
click at [136, 14] on button "Vale Supremo Incorporacao Imobiliaria SPE LTDA" at bounding box center [168, 11] width 135 height 14
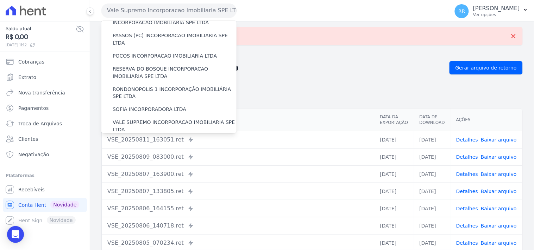
scroll to position [314, 0]
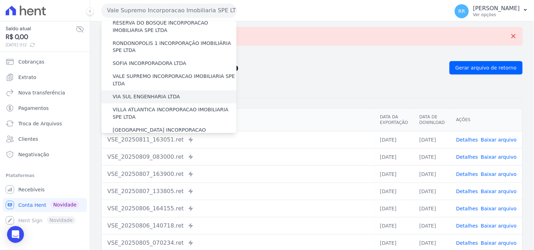
click at [146, 94] on label "VIA SUL ENGENHARIA LTDA" at bounding box center [146, 97] width 67 height 7
click at [0, 0] on input "VIA SUL ENGENHARIA LTDA" at bounding box center [0, 0] width 0 height 0
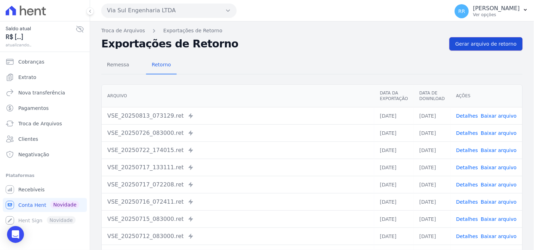
click at [498, 49] on link "Gerar arquivo de retorno" at bounding box center [485, 43] width 73 height 13
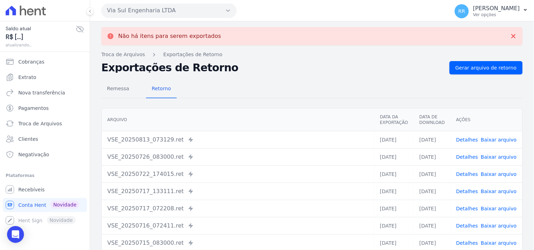
click at [150, 13] on button "Via Sul Engenharia LTDA" at bounding box center [168, 11] width 135 height 14
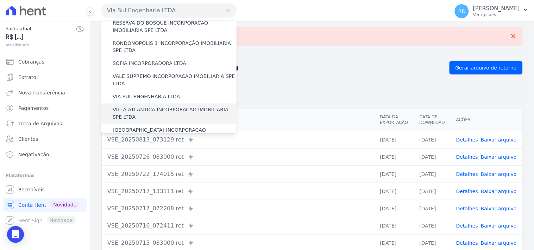
click at [149, 107] on label "VILLA ATLANTICA INCORPORACAO IMOBILIARIA SPE LTDA" at bounding box center [175, 114] width 124 height 15
click at [0, 0] on input "VILLA ATLANTICA INCORPORACAO IMOBILIARIA SPE LTDA" at bounding box center [0, 0] width 0 height 0
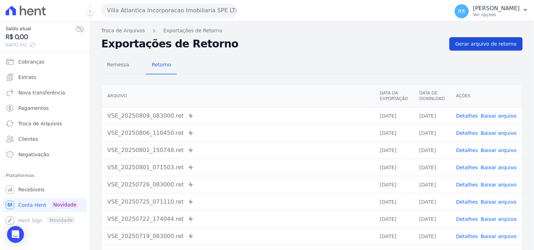
click at [470, 45] on span "Gerar arquivo de retorno" at bounding box center [485, 43] width 61 height 7
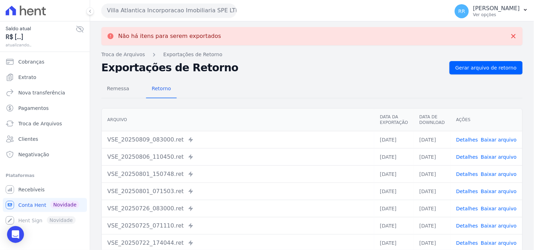
click at [160, 8] on button "Villa Atlantica Incorporacao Imobiliaria SPE LTDA" at bounding box center [168, 11] width 135 height 14
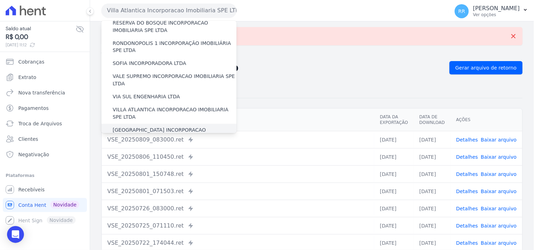
click at [149, 124] on div "[GEOGRAPHIC_DATA] INCORPORACAO IMOBILIARIA SPE LTDA" at bounding box center [168, 134] width 135 height 20
click at [149, 127] on label "[GEOGRAPHIC_DATA] INCORPORACAO IMOBILIARIA SPE LTDA" at bounding box center [175, 134] width 124 height 15
click at [0, 0] on input "[GEOGRAPHIC_DATA] INCORPORACAO IMOBILIARIA SPE LTDA" at bounding box center [0, 0] width 0 height 0
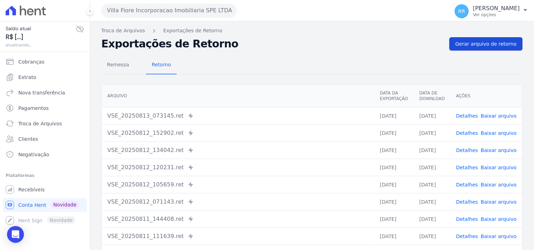
click at [457, 48] on link "Gerar arquivo de retorno" at bounding box center [485, 43] width 73 height 13
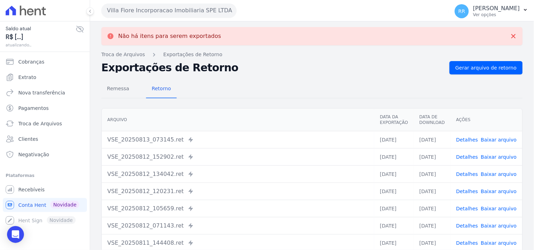
click at [176, 13] on button "Villa Fiore Incorporacao Imobiliaria SPE LTDA" at bounding box center [168, 11] width 135 height 14
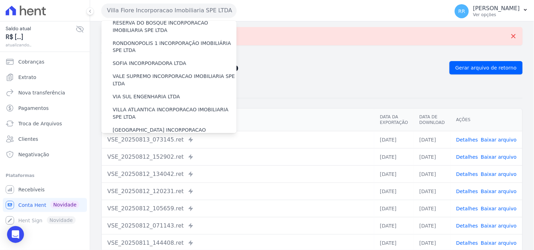
click at [170, 147] on label "VILLA TROPICAL INCORPORAÇÃO IMOBILIÁRIA SPE LTDA" at bounding box center [175, 154] width 124 height 15
click at [0, 0] on input "VILLA TROPICAL INCORPORAÇÃO IMOBILIÁRIA SPE LTDA" at bounding box center [0, 0] width 0 height 0
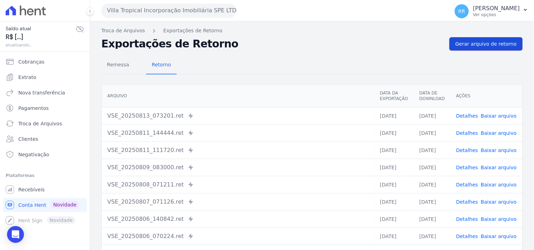
click at [488, 39] on link "Gerar arquivo de retorno" at bounding box center [485, 43] width 73 height 13
